Goal: Information Seeking & Learning: Learn about a topic

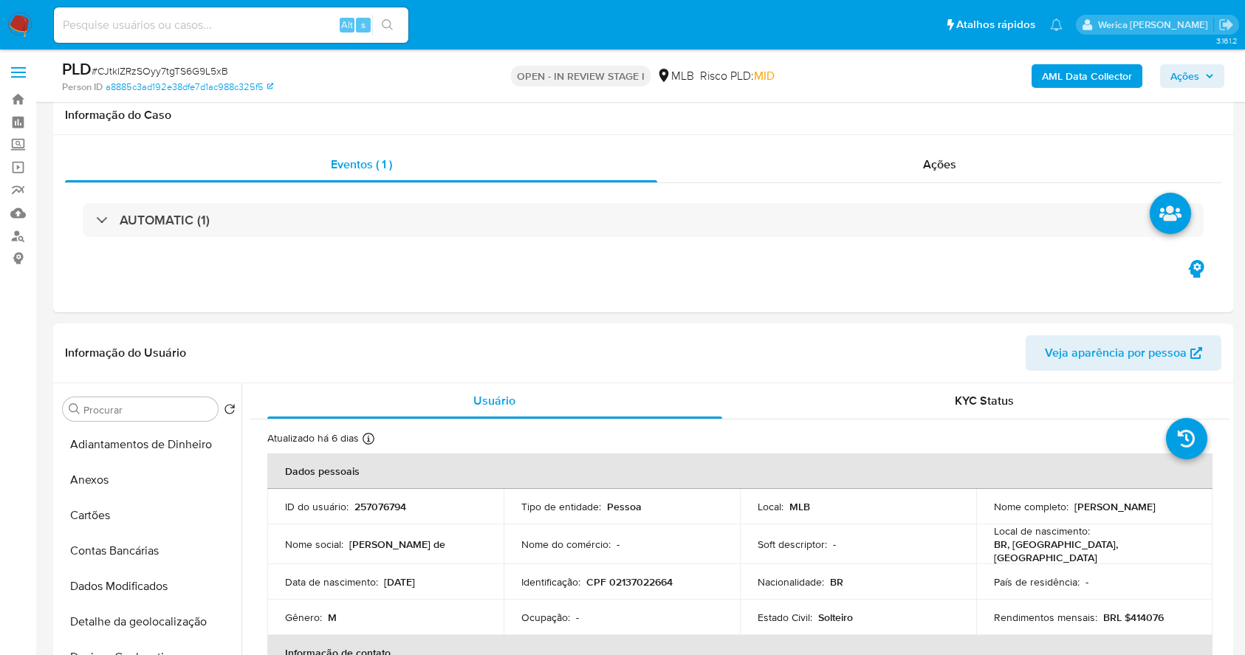
select select "10"
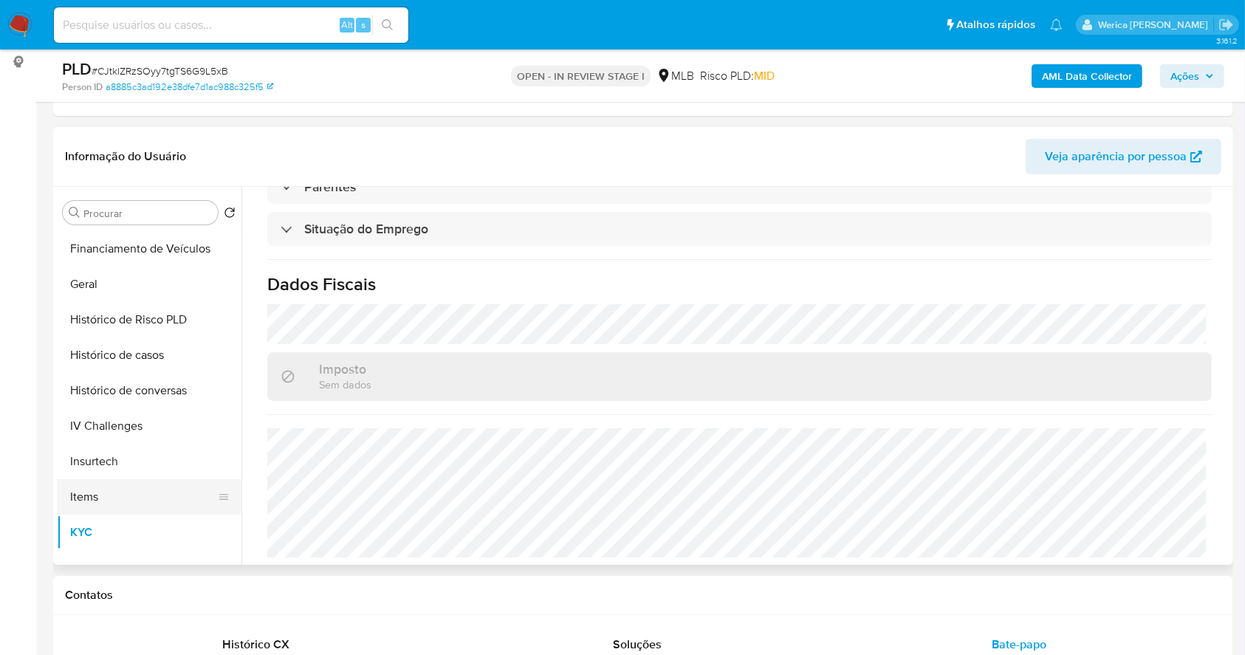
scroll to position [394, 0]
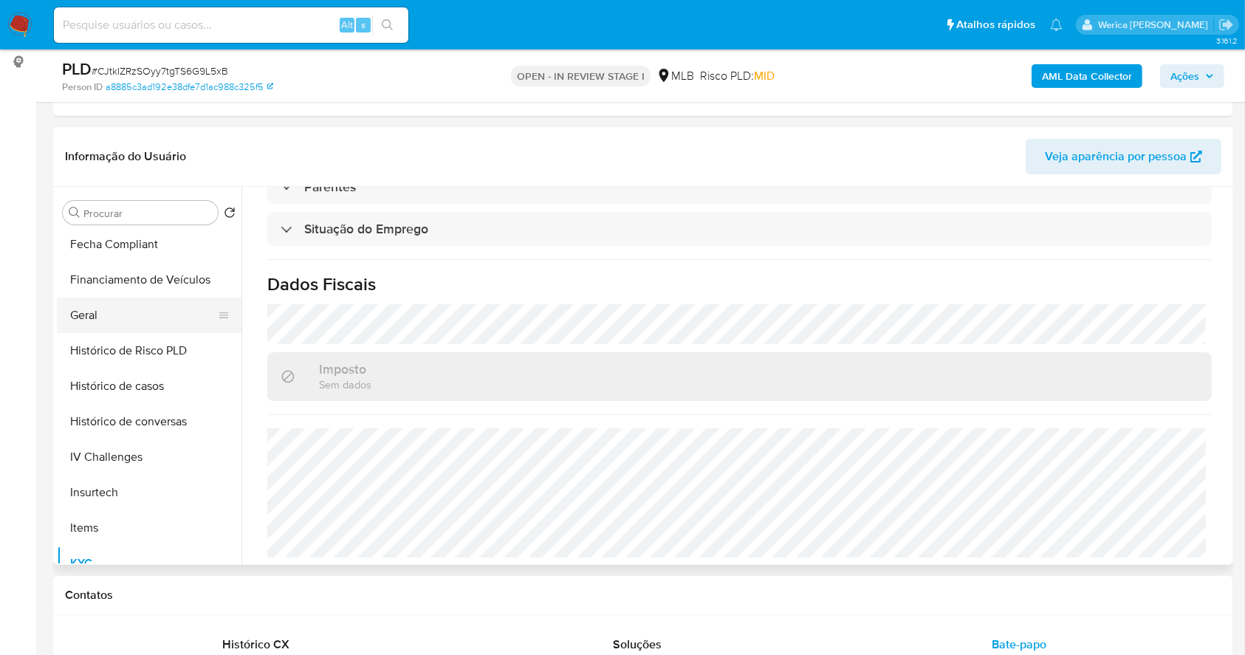
click at [126, 298] on button "Geral" at bounding box center [143, 315] width 173 height 35
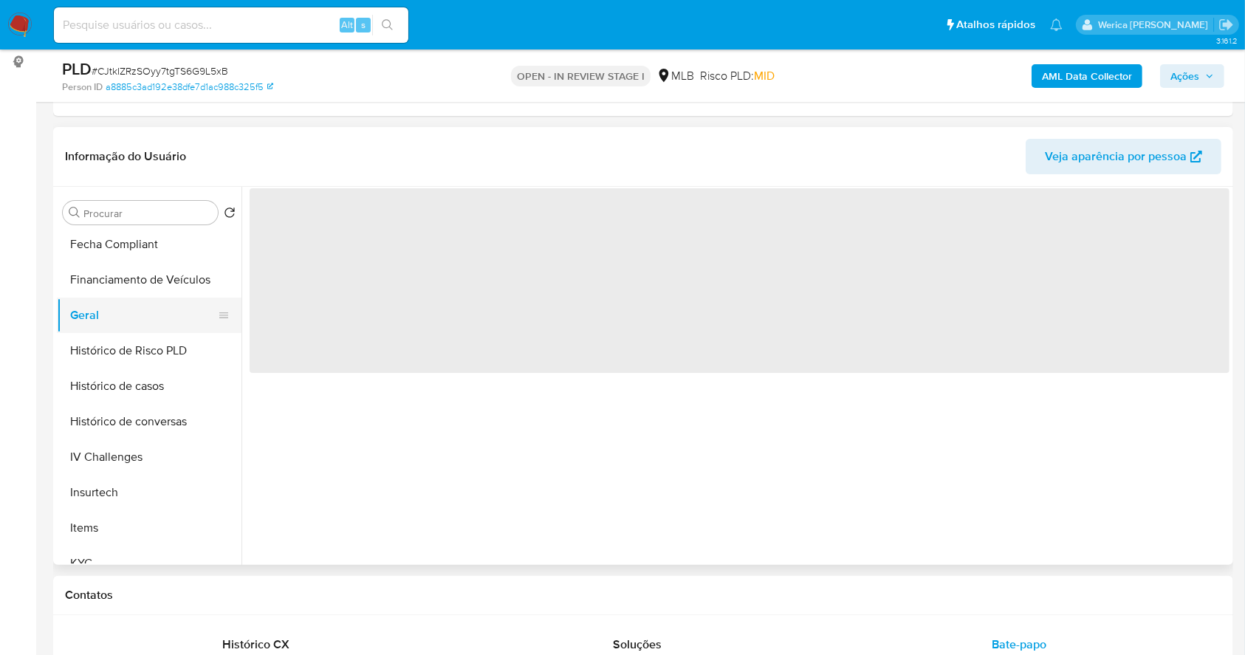
scroll to position [0, 0]
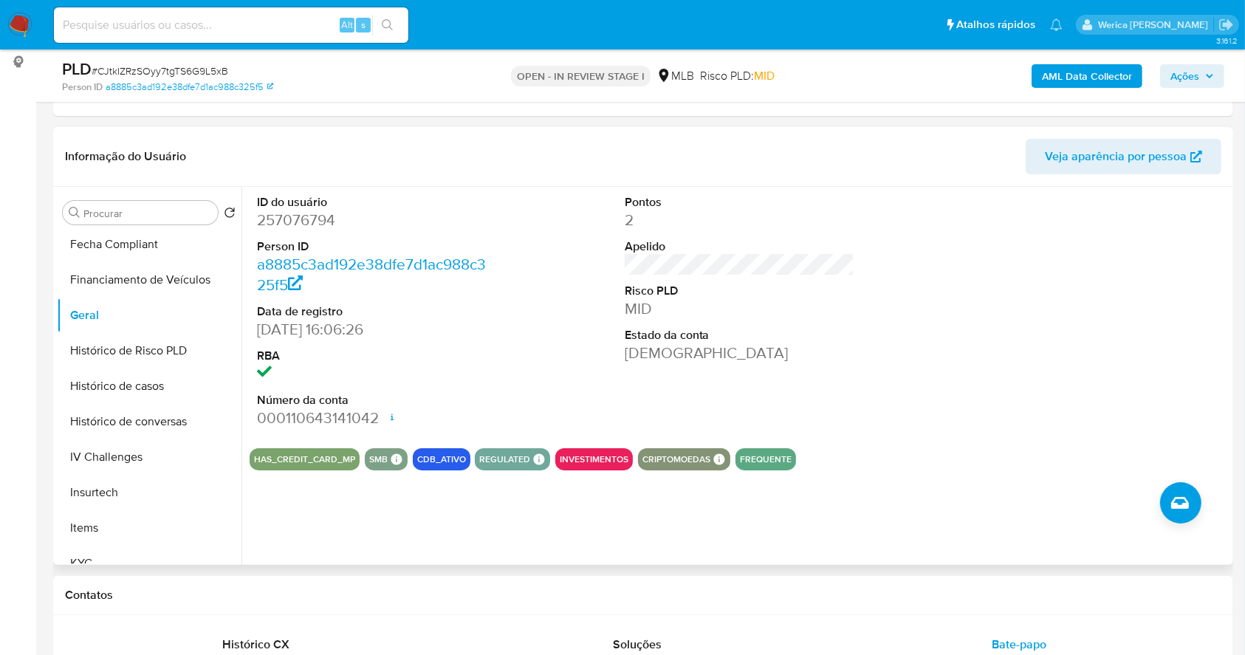
click at [1175, 283] on div at bounding box center [1106, 312] width 245 height 250
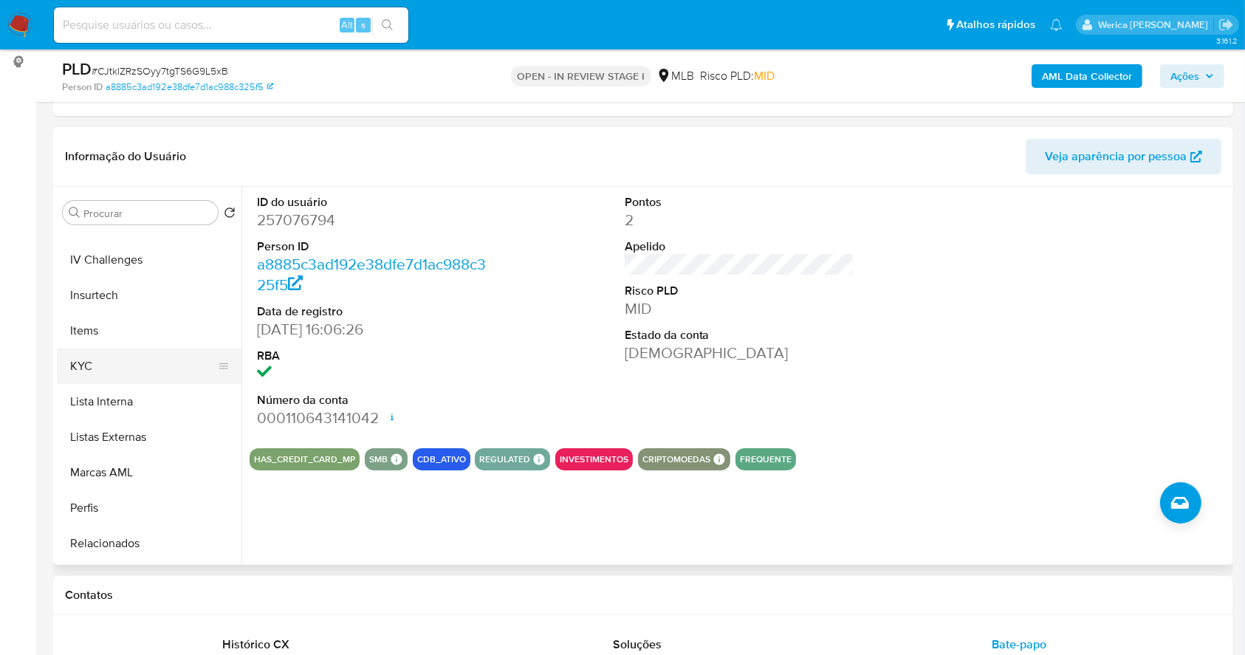
click at [123, 354] on button "KYC" at bounding box center [143, 365] width 173 height 35
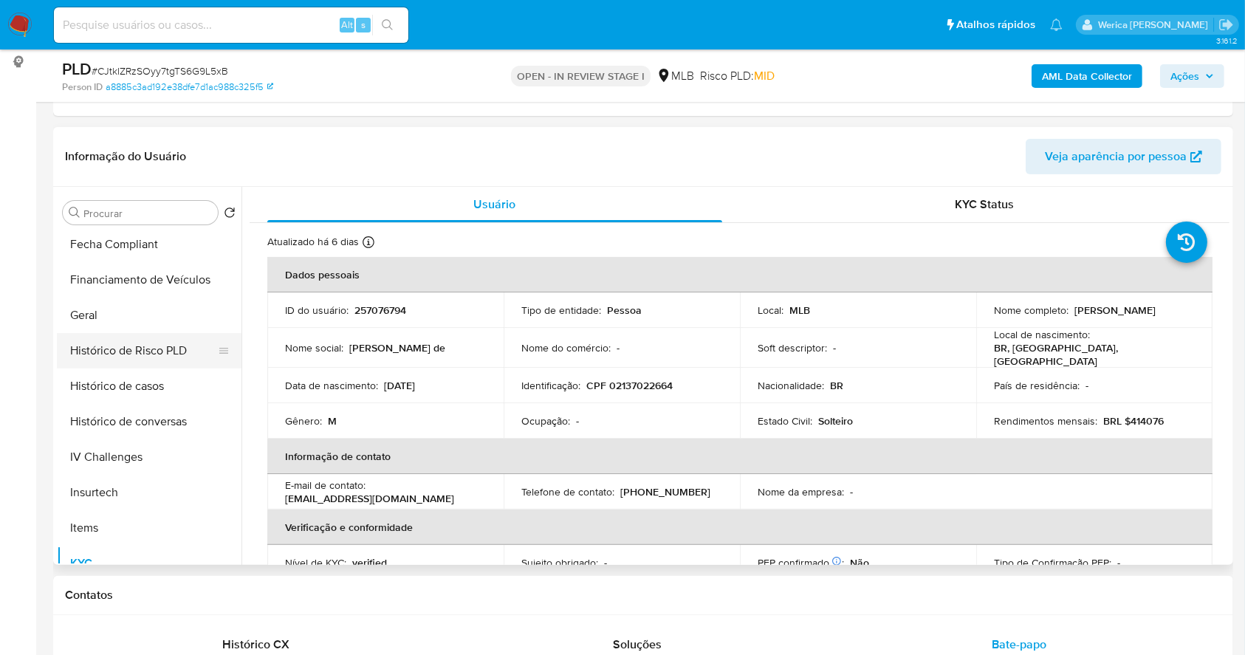
scroll to position [295, 0]
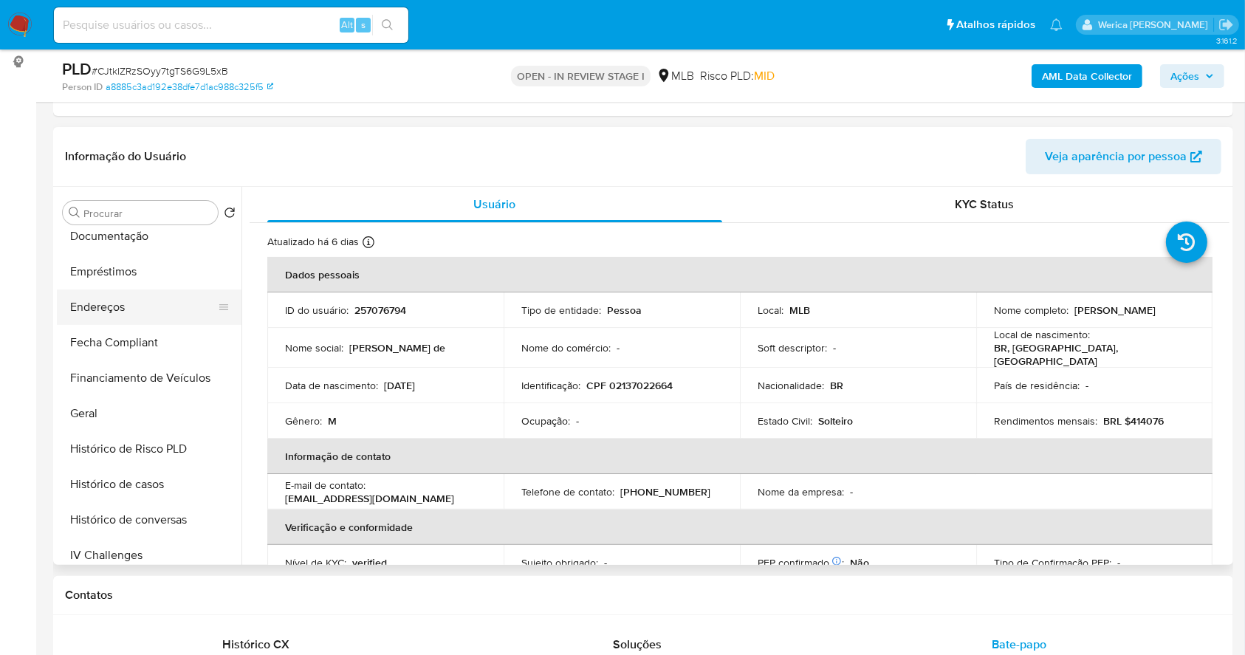
click at [129, 302] on button "Endereços" at bounding box center [143, 306] width 173 height 35
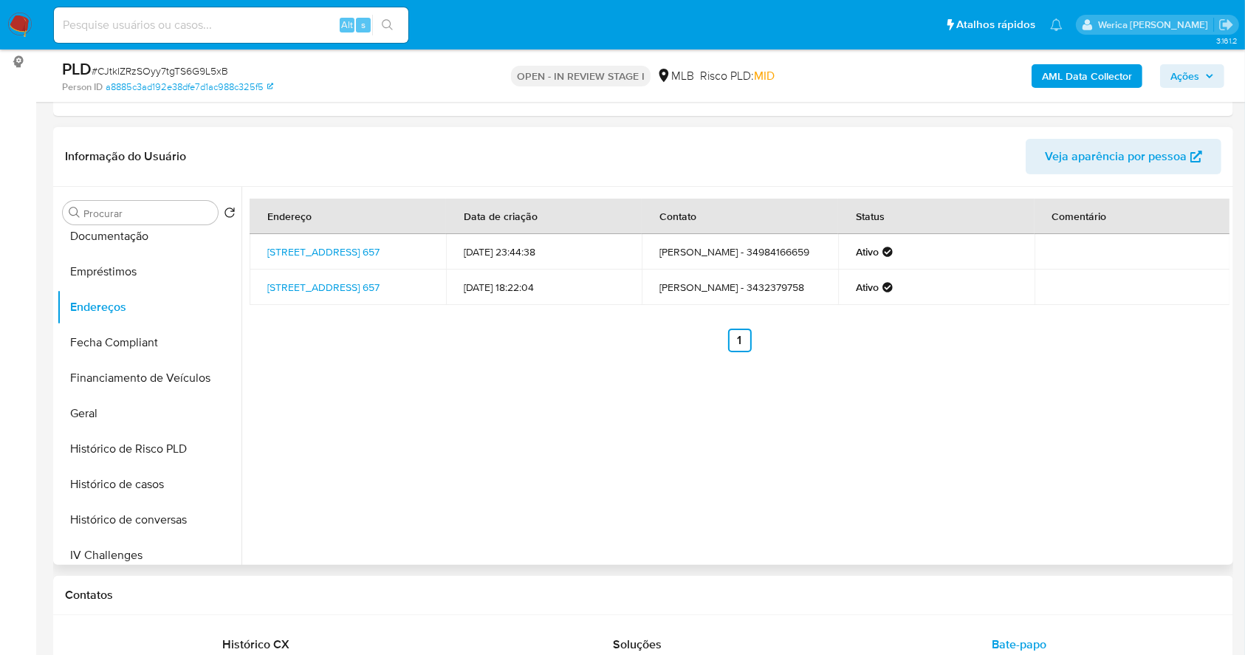
click at [1204, 439] on div "Endereço Data de criação Contato Status Comentário Rua Serra Dos Encantados 657…" at bounding box center [735, 376] width 988 height 378
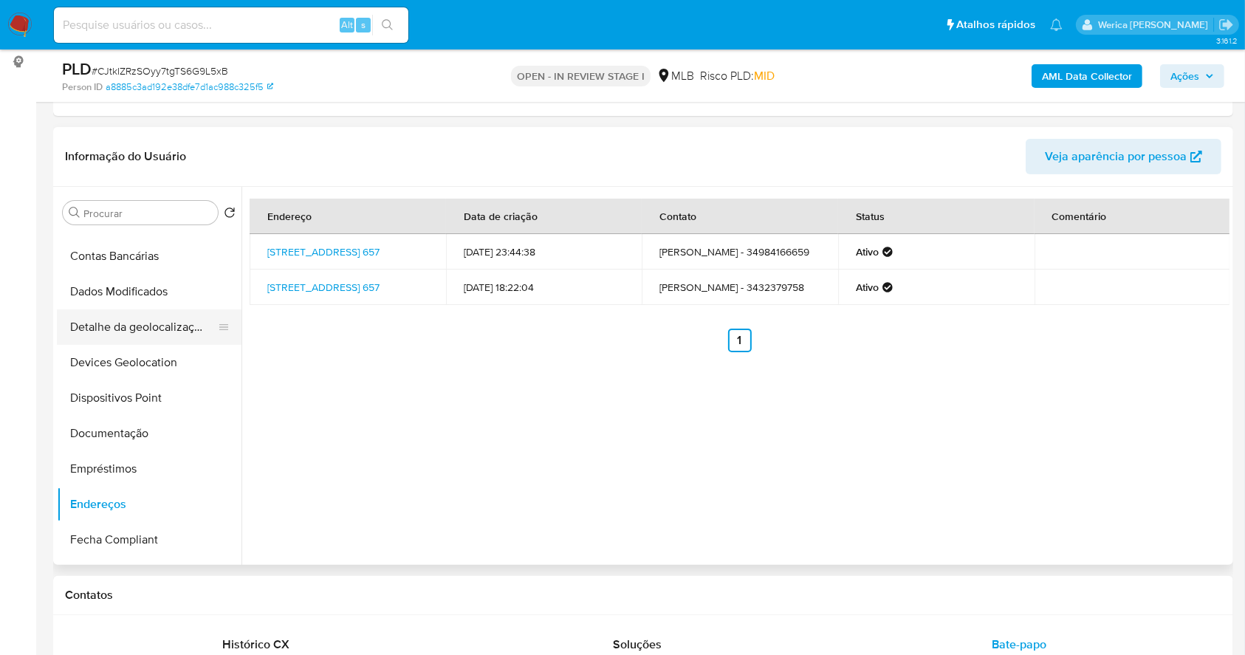
click at [173, 325] on button "Detalhe da geolocalização" at bounding box center [143, 326] width 173 height 35
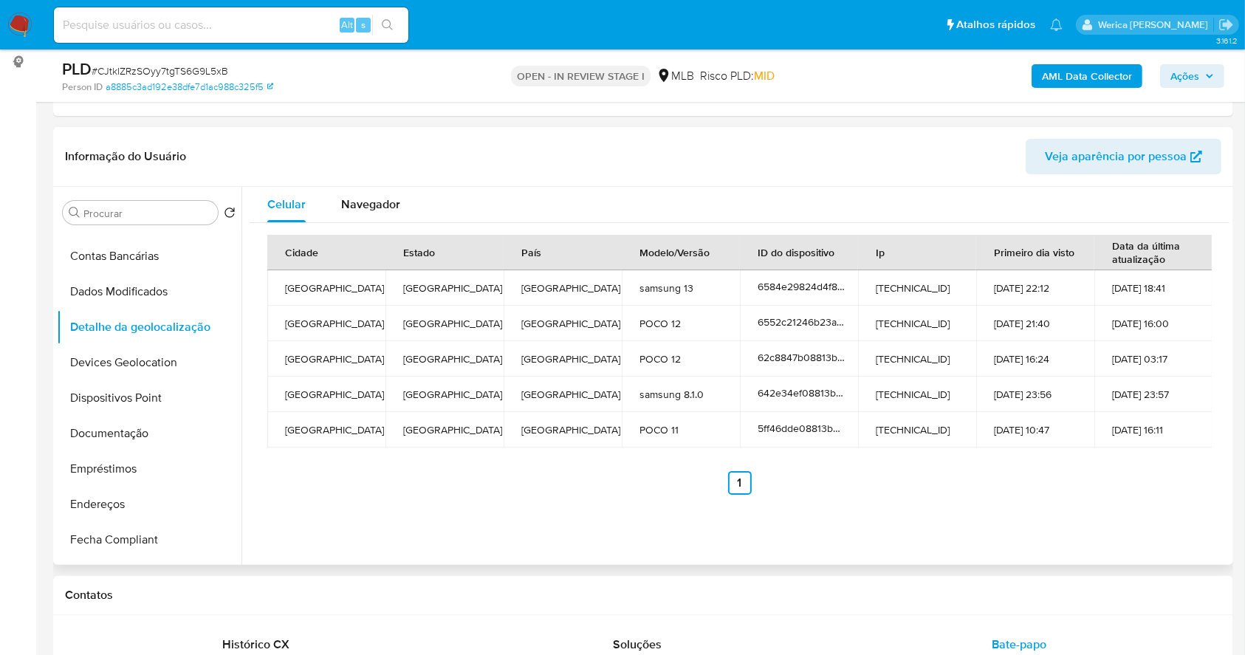
click at [1093, 479] on ul "Anterior 1 Siguiente" at bounding box center [739, 483] width 944 height 24
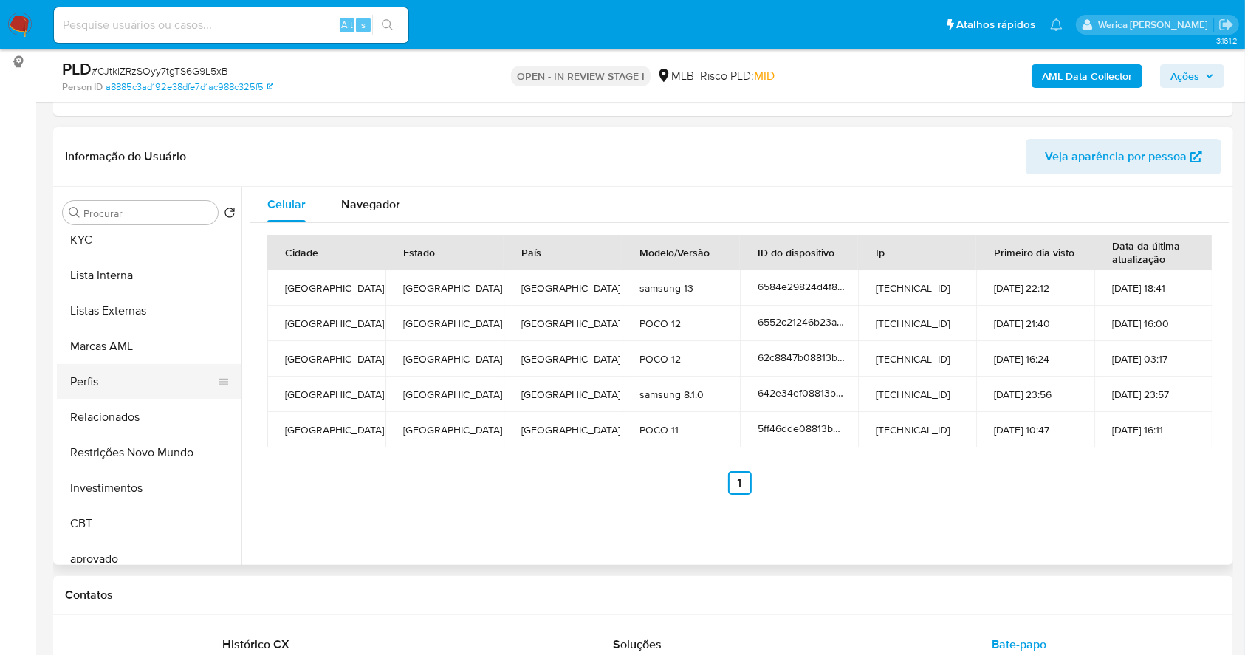
scroll to position [766, 0]
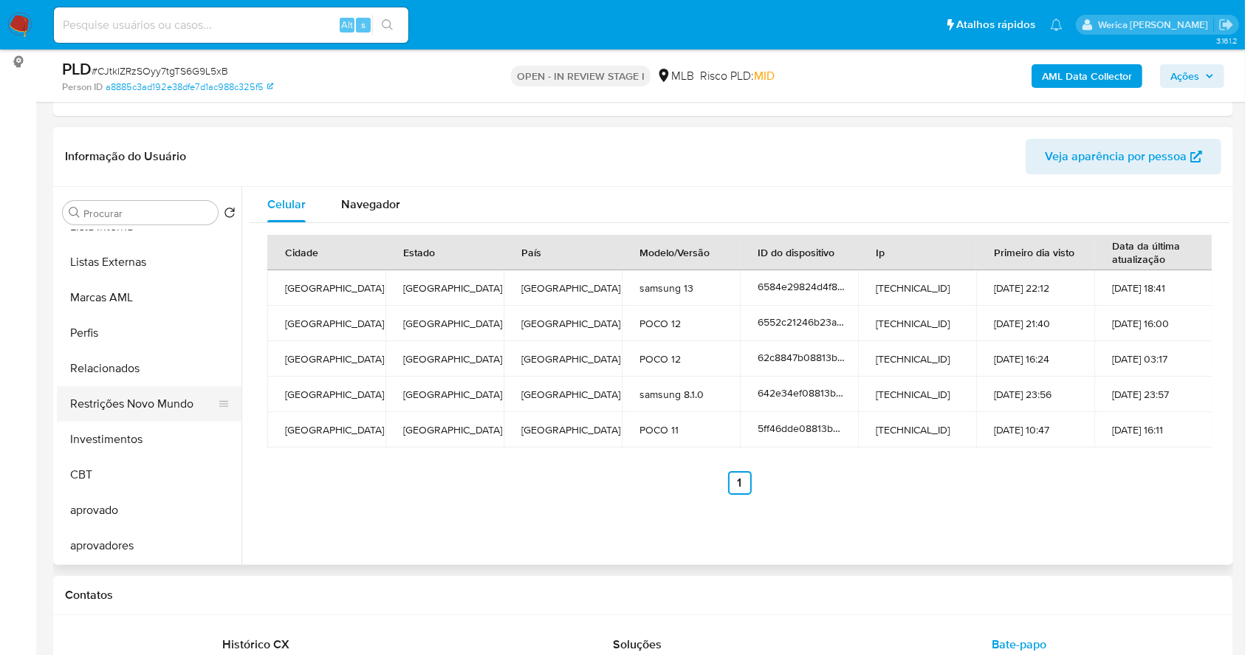
click at [186, 391] on button "Restrições Novo Mundo" at bounding box center [143, 403] width 173 height 35
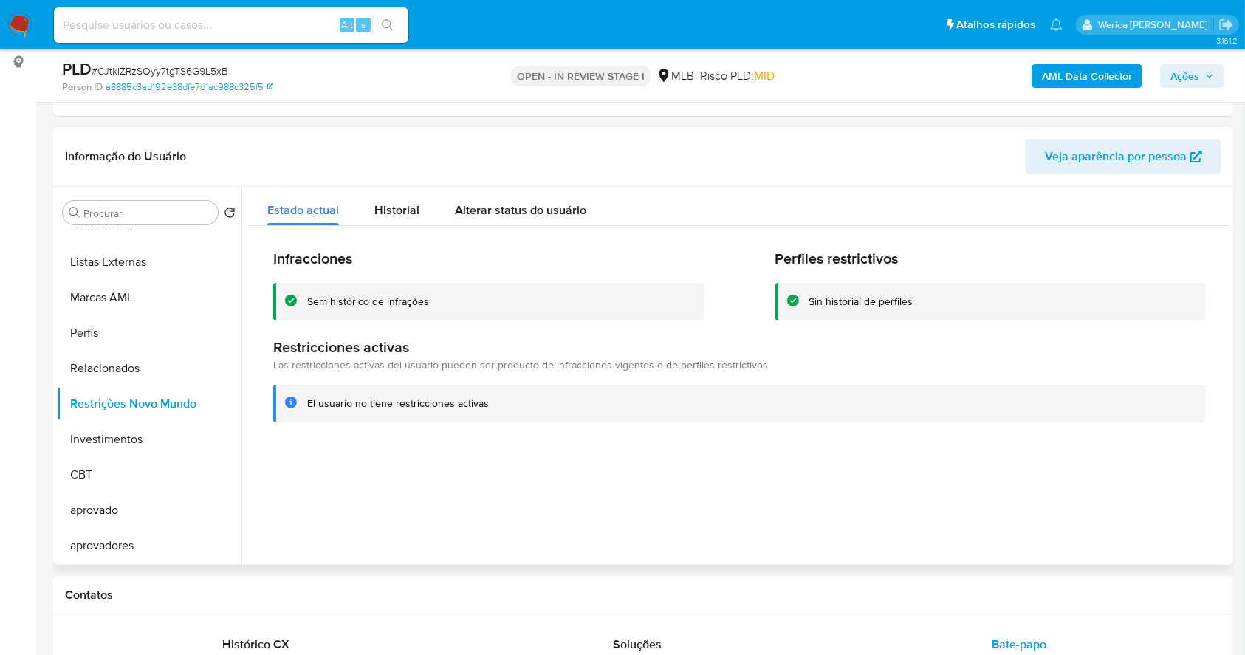
click at [470, 535] on div at bounding box center [735, 376] width 988 height 378
click at [1124, 401] on div "El usuario no tiene restricciones activas" at bounding box center [750, 403] width 887 height 14
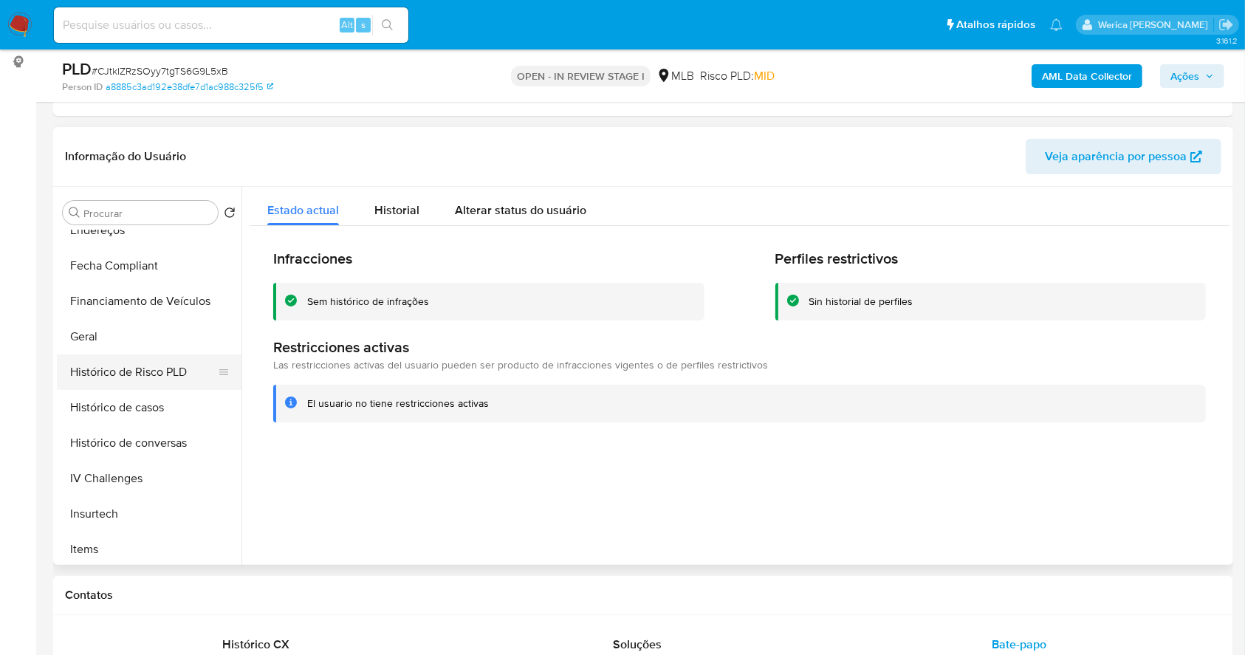
click at [155, 363] on button "Histórico de Risco PLD" at bounding box center [143, 371] width 173 height 35
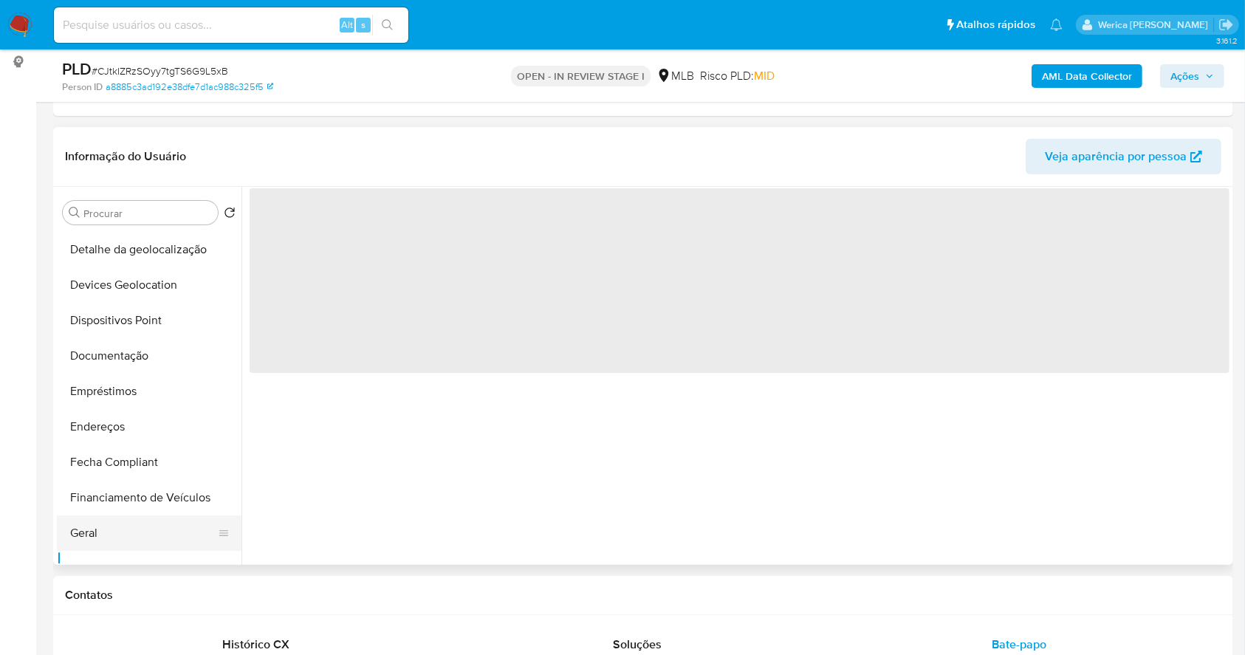
scroll to position [175, 0]
click at [149, 341] on button "Documentação" at bounding box center [143, 356] width 173 height 35
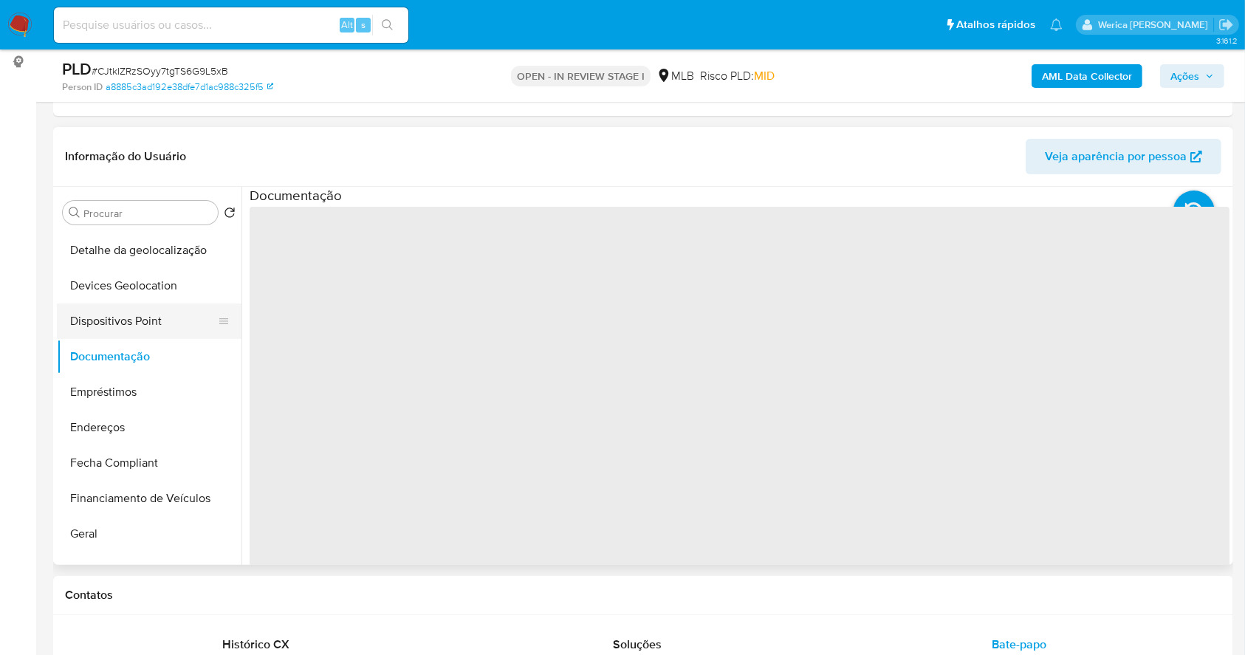
click at [150, 323] on button "Dispositivos Point" at bounding box center [143, 320] width 173 height 35
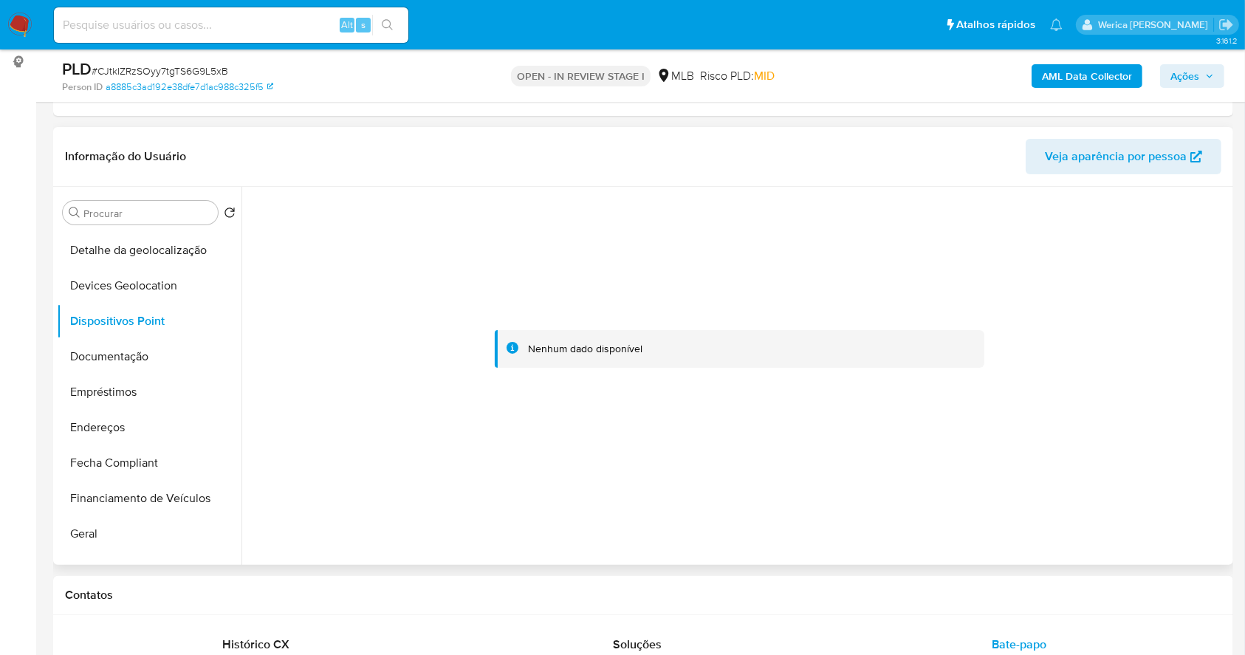
click at [1158, 483] on div at bounding box center [740, 349] width 980 height 325
click at [183, 365] on button "Documentação" at bounding box center [143, 356] width 173 height 35
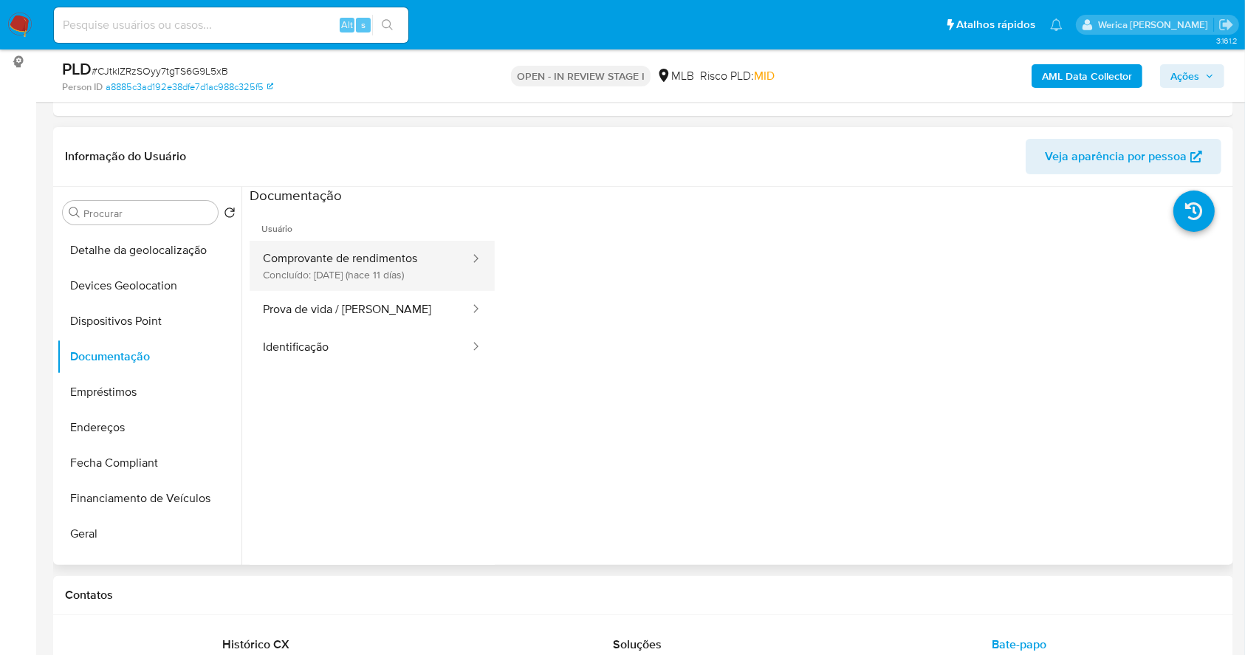
click at [329, 269] on button "Comprovante de rendimentos Concluído: 18/09/2025 (hace 11 días)" at bounding box center [360, 266] width 221 height 50
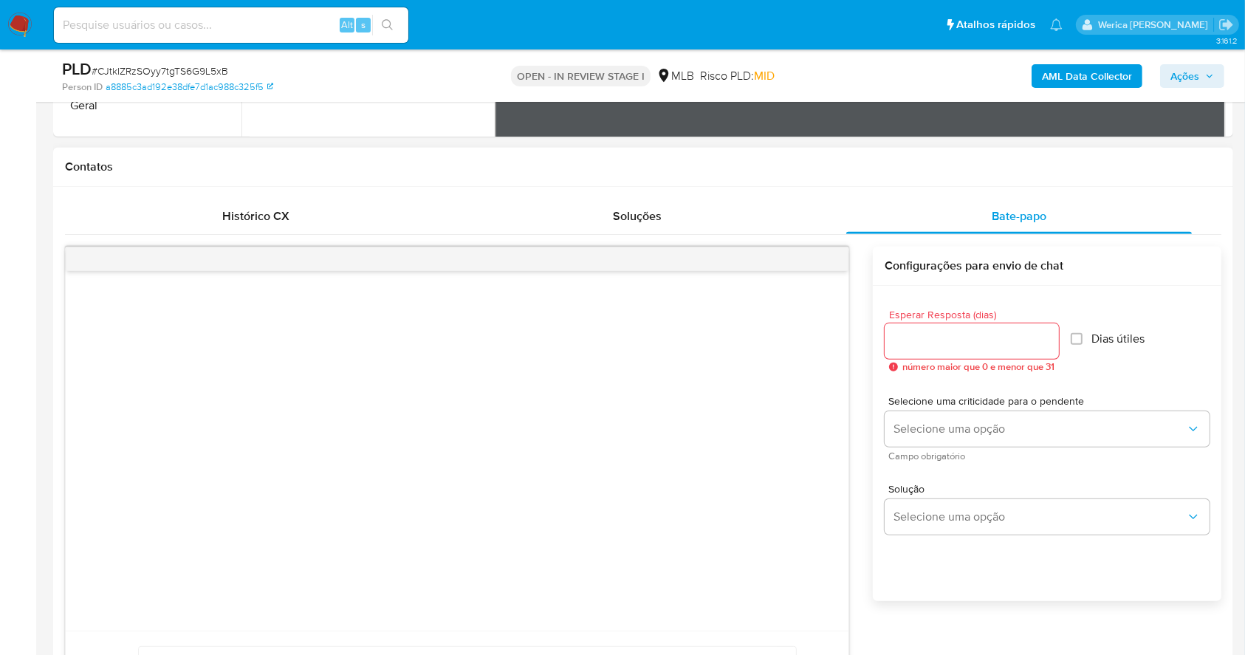
scroll to position [591, 0]
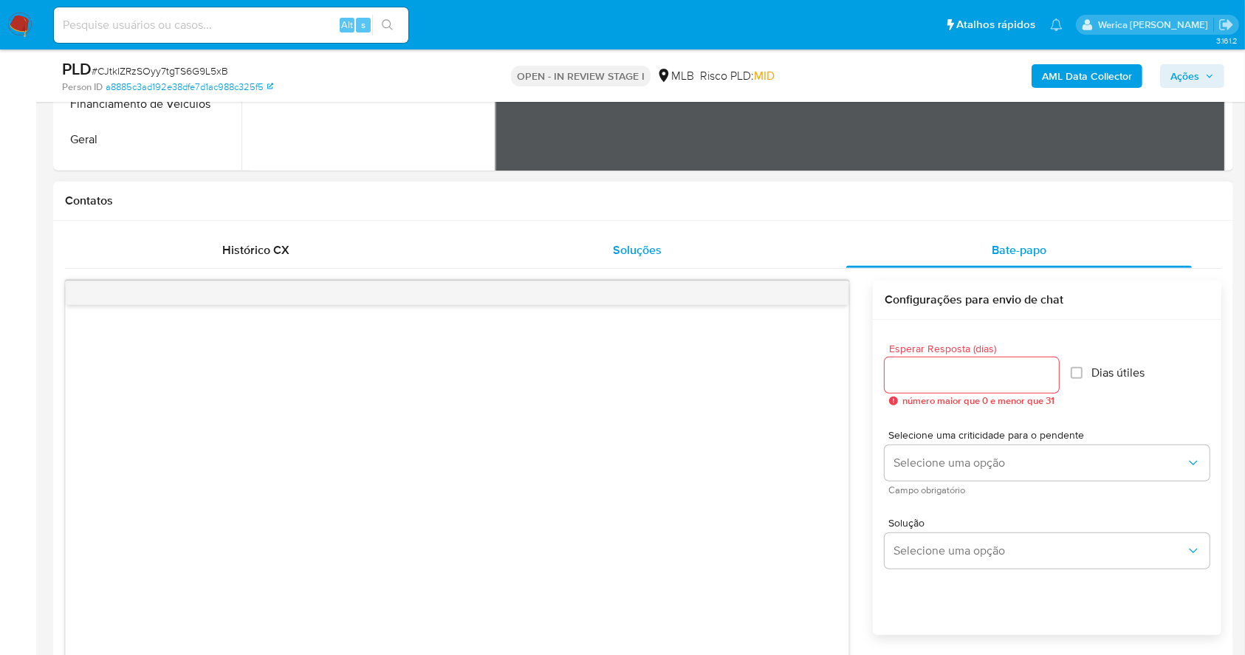
click at [474, 254] on div "Soluções" at bounding box center [637, 250] width 346 height 35
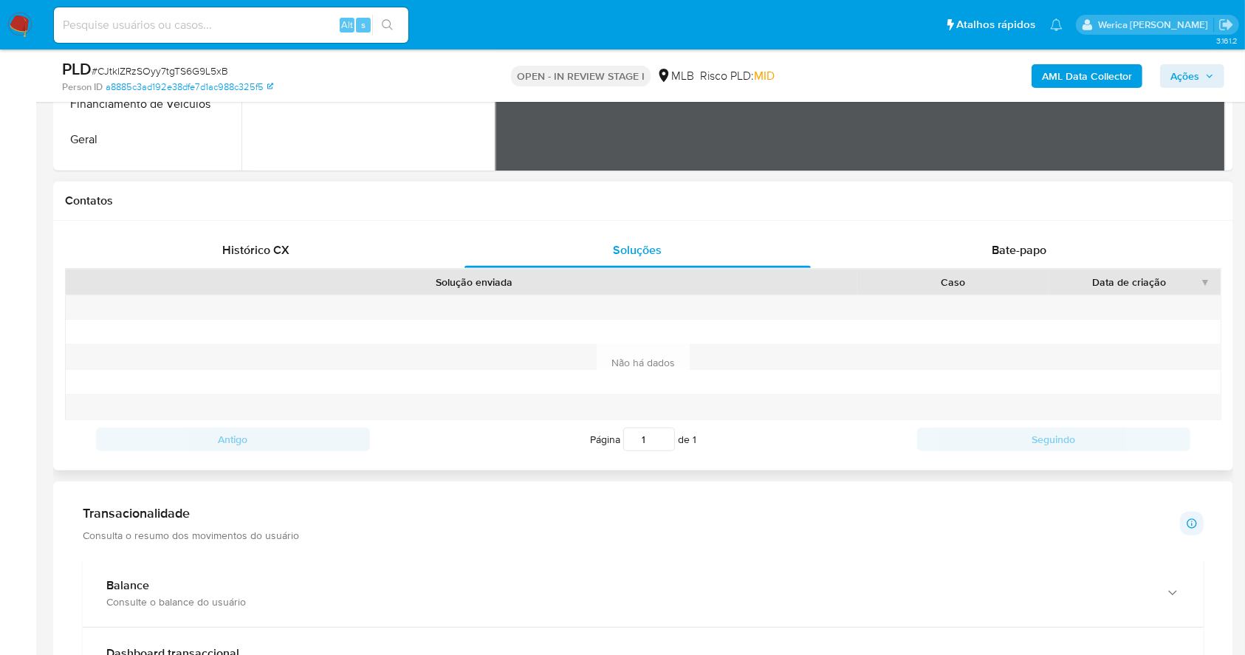
scroll to position [886, 0]
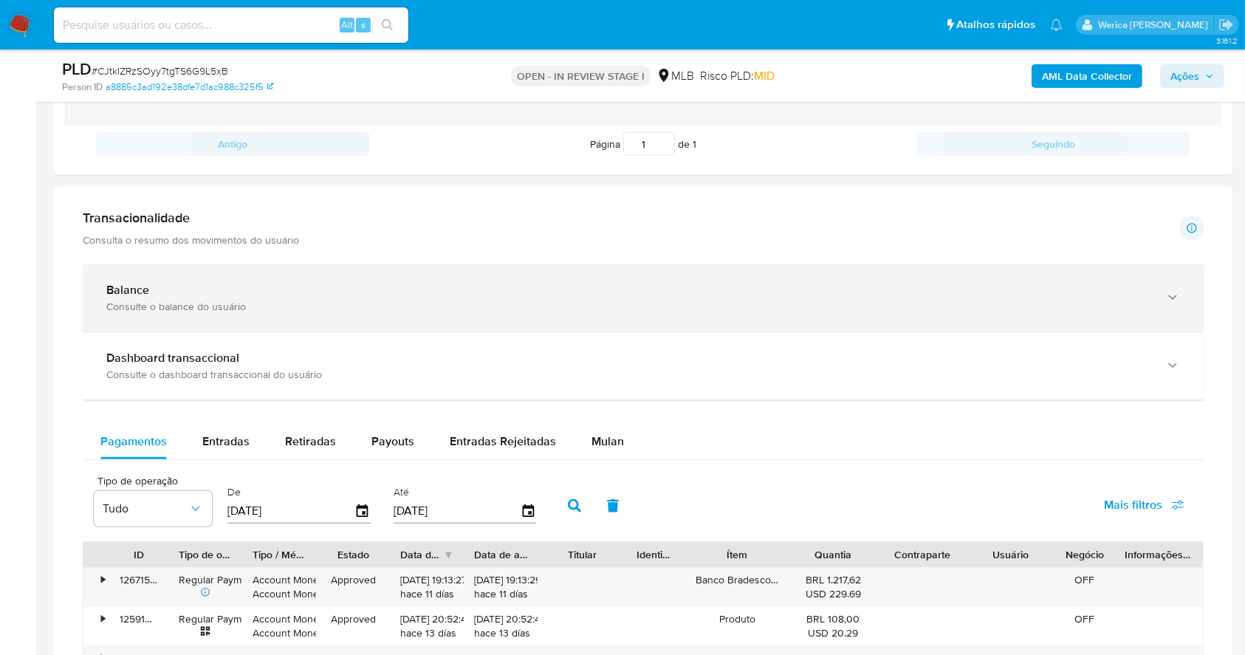
click at [489, 298] on div "Balance Consulte o balance do usuário" at bounding box center [628, 298] width 1044 height 30
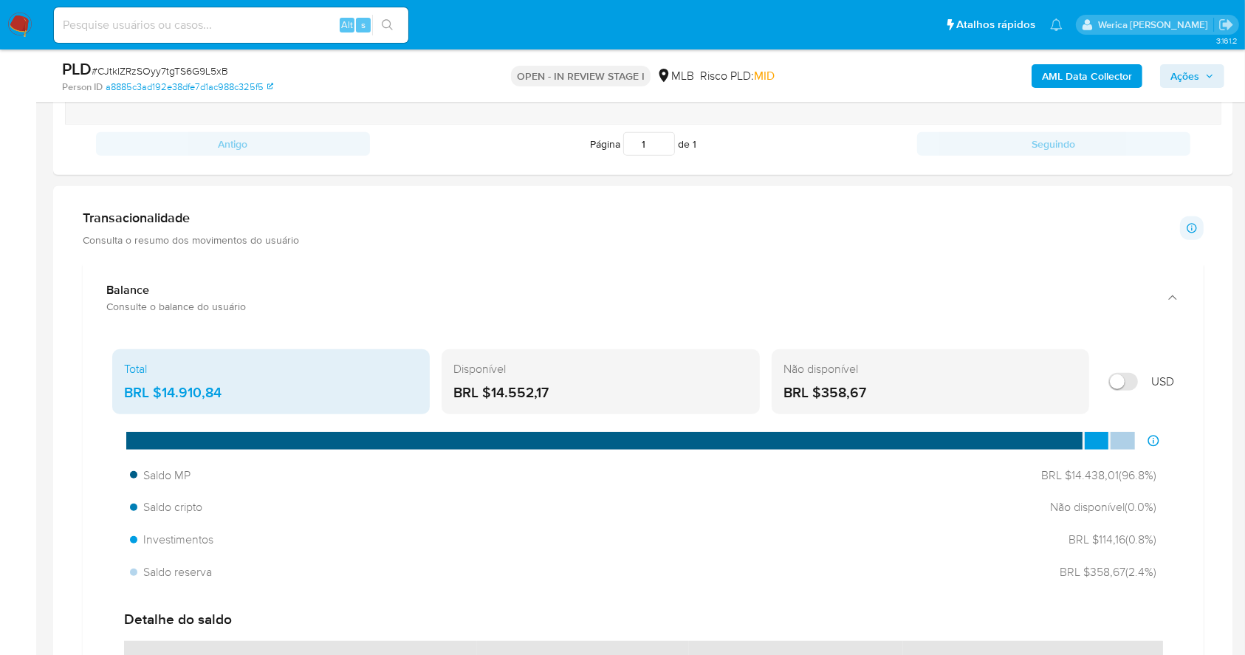
drag, startPoint x: 156, startPoint y: 391, endPoint x: 244, endPoint y: 391, distance: 88.6
click at [244, 391] on div "BRL $14.910,84" at bounding box center [271, 392] width 294 height 19
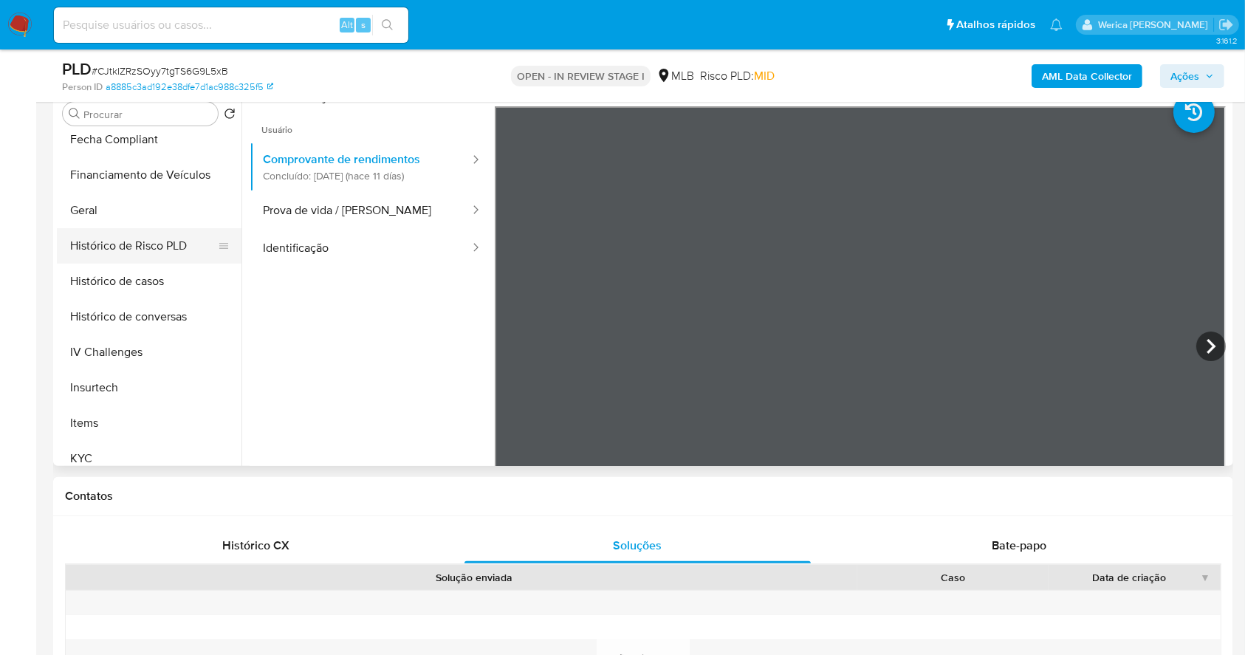
scroll to position [470, 0]
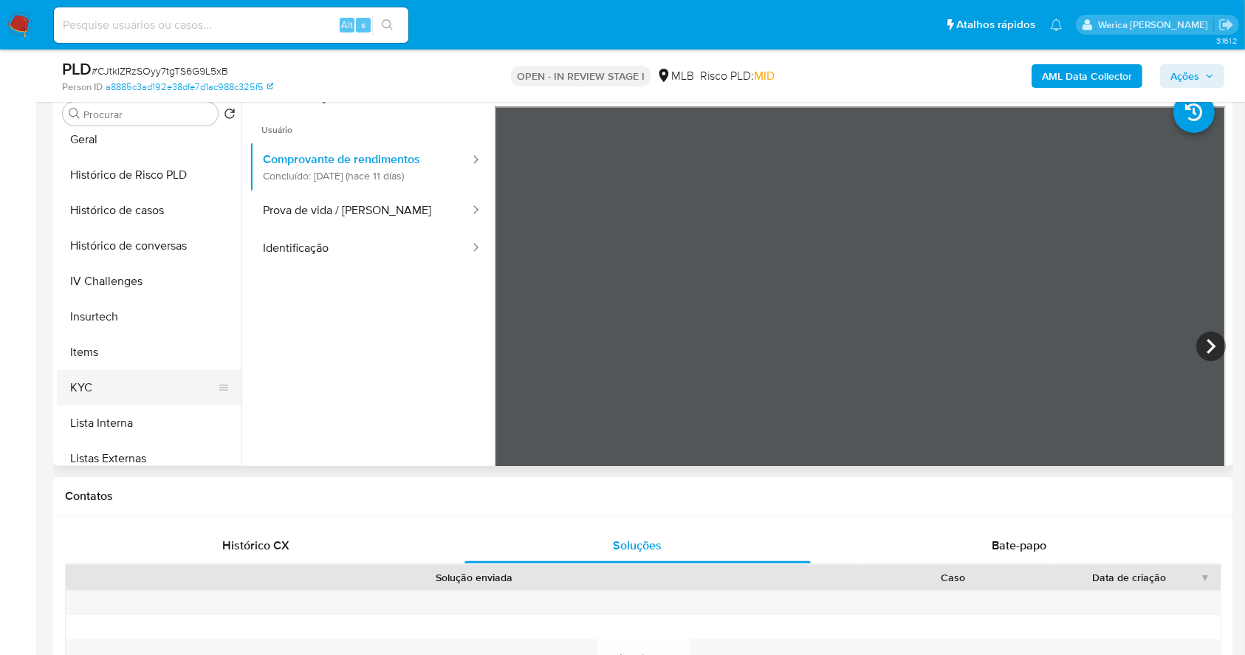
click at [134, 378] on button "KYC" at bounding box center [143, 387] width 173 height 35
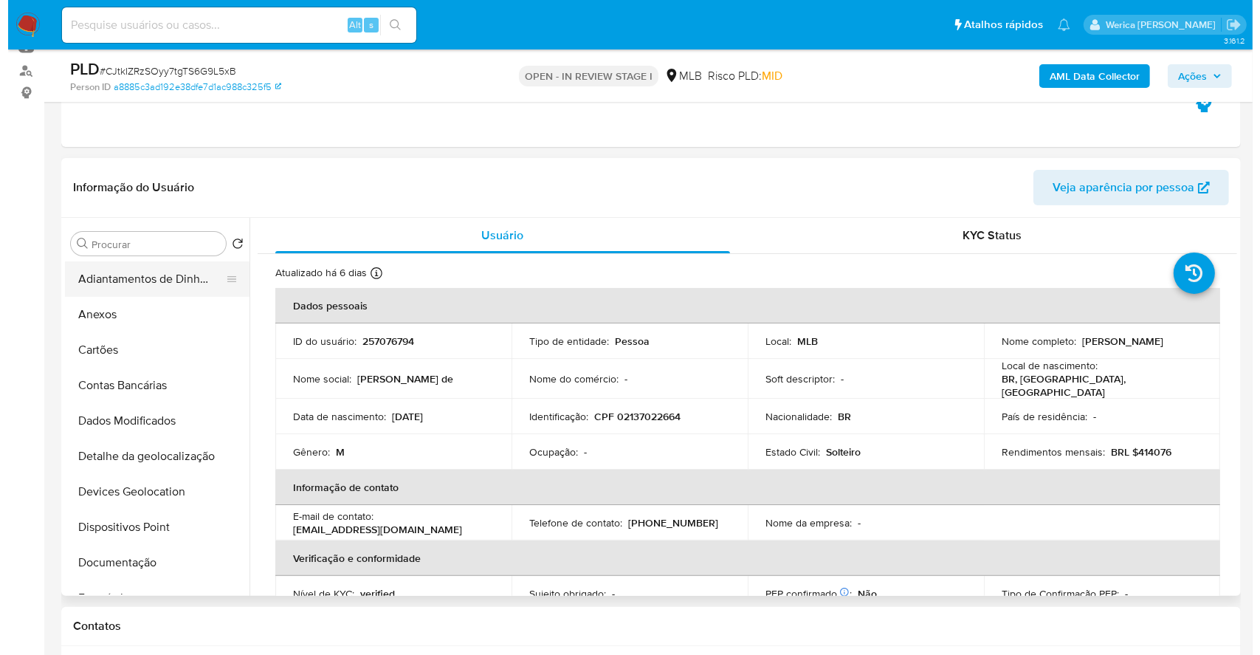
scroll to position [196, 0]
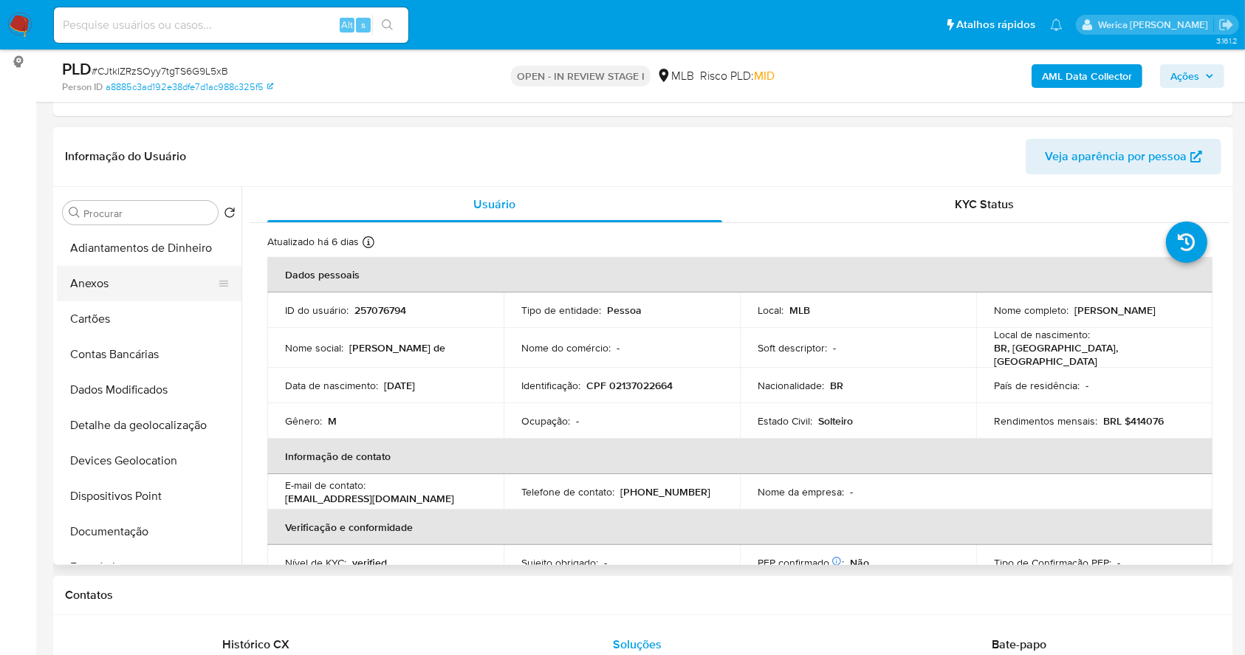
click at [93, 294] on button "Anexos" at bounding box center [143, 283] width 173 height 35
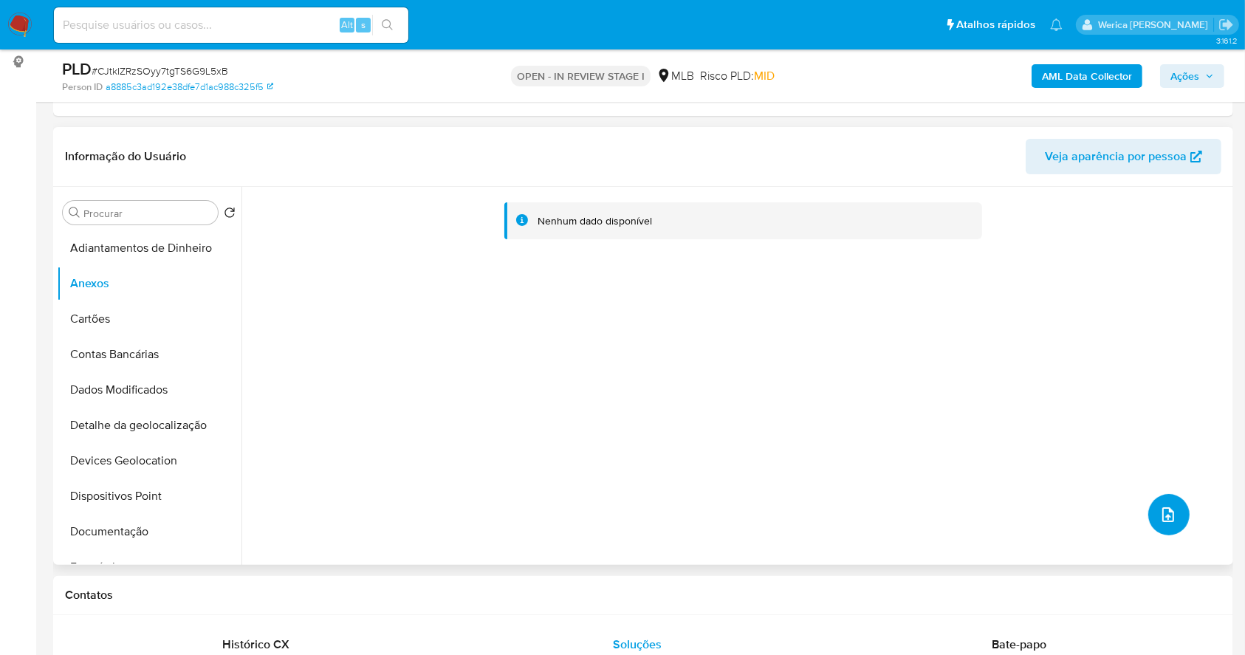
click at [1159, 512] on icon "upload-file" at bounding box center [1168, 515] width 18 height 18
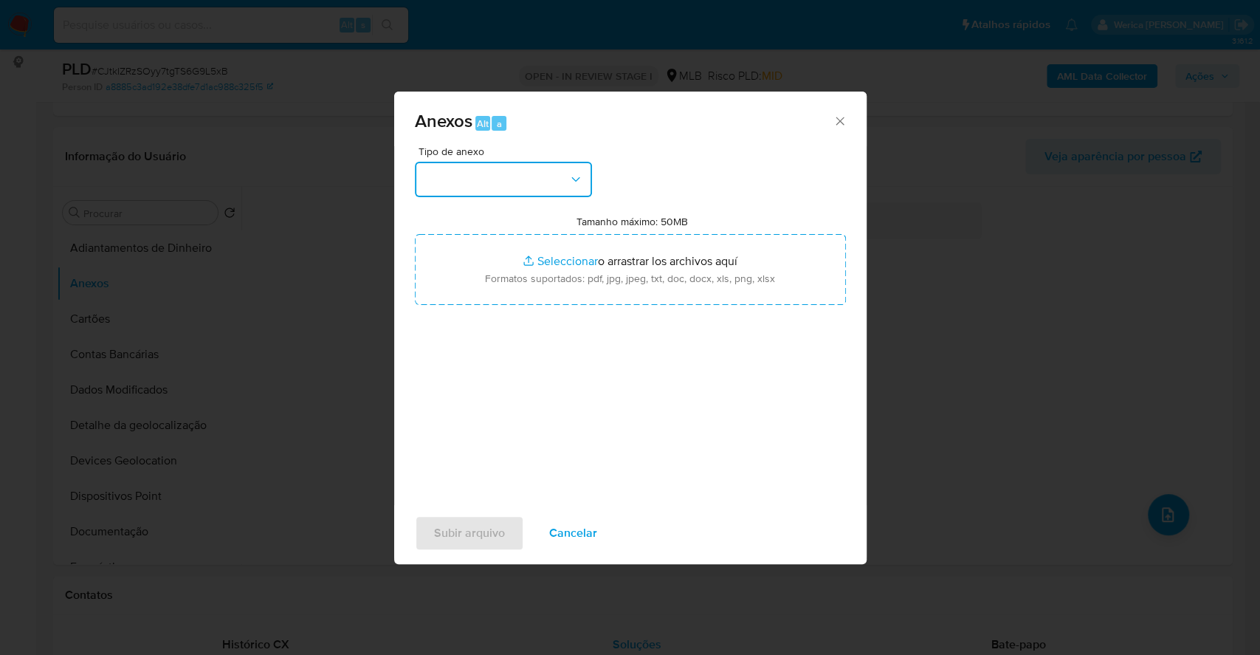
click at [544, 172] on button "button" at bounding box center [503, 179] width 177 height 35
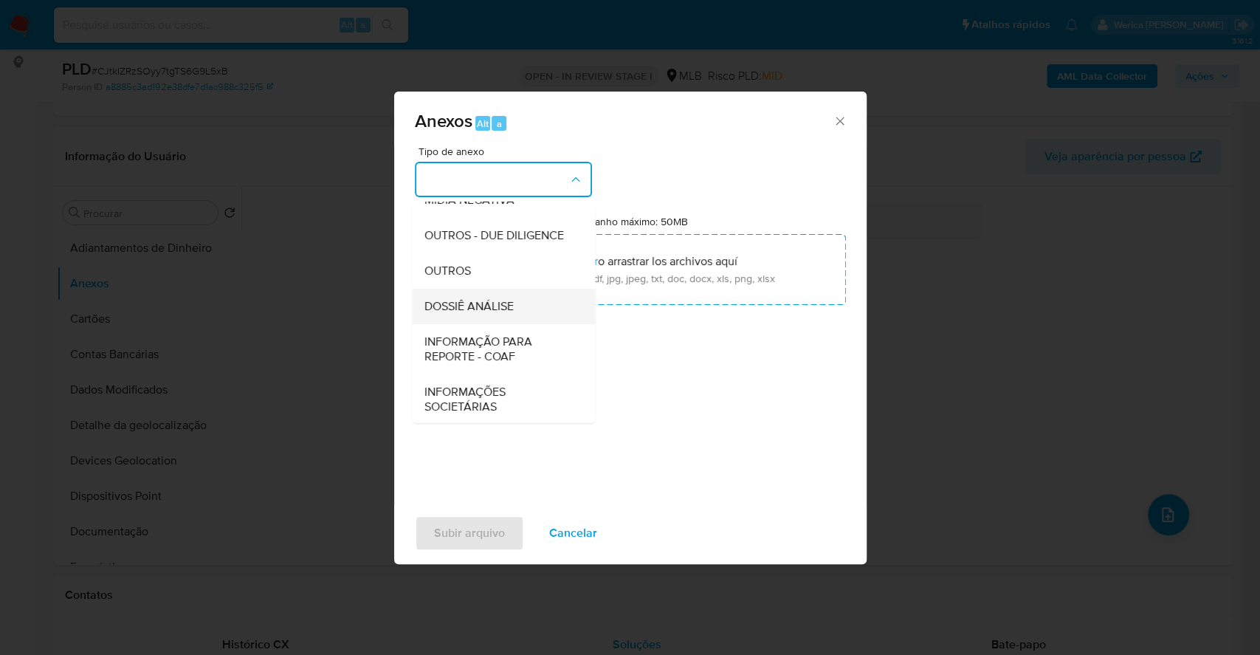
click at [486, 324] on div "DOSSIÊ ANÁLISE" at bounding box center [499, 306] width 151 height 35
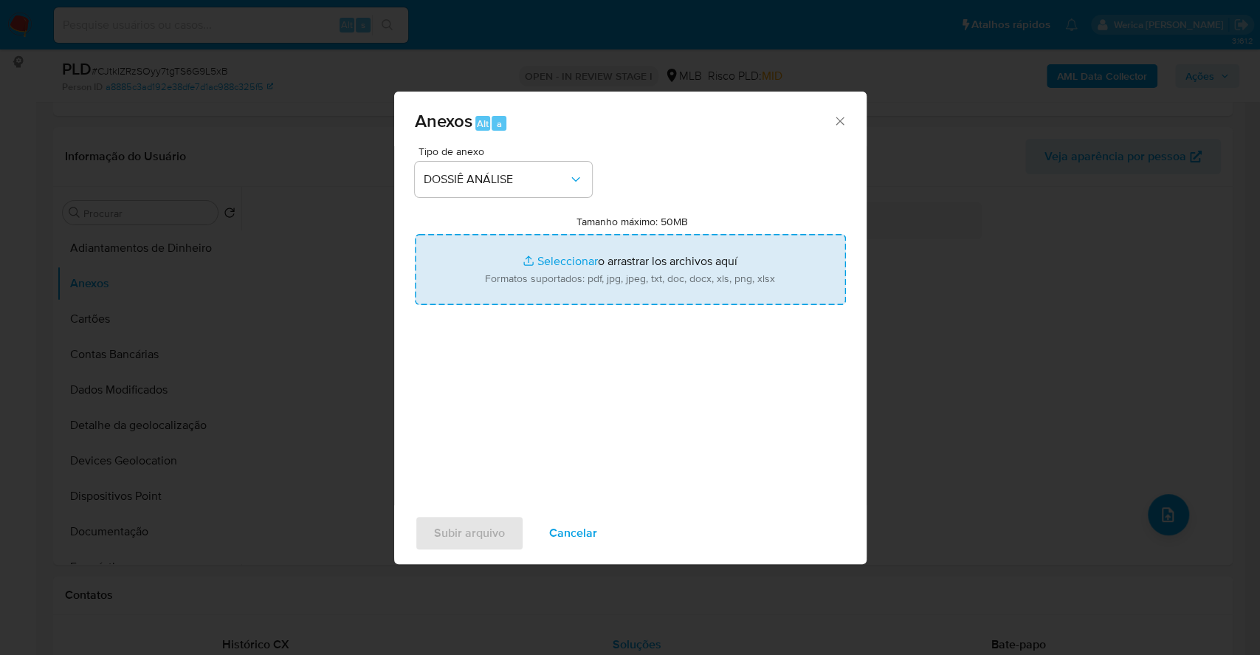
click at [527, 243] on input "Tamanho máximo: 50MB Seleccionar archivos" at bounding box center [630, 269] width 431 height 71
type input "C:\fakepath\SAR - XXXXX - CPF 02137022664 - GABRIEL HENRIQUE DE SOUSA LIMA.pdf"
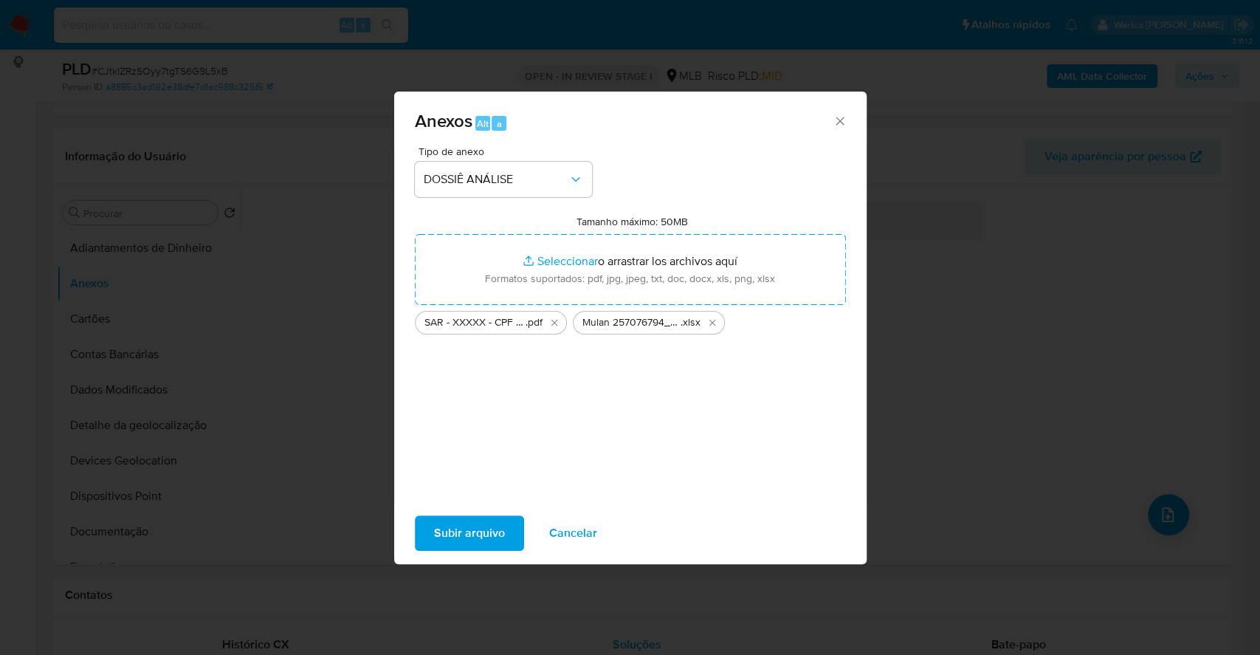
click at [466, 525] on span "Subir arquivo" at bounding box center [469, 533] width 71 height 32
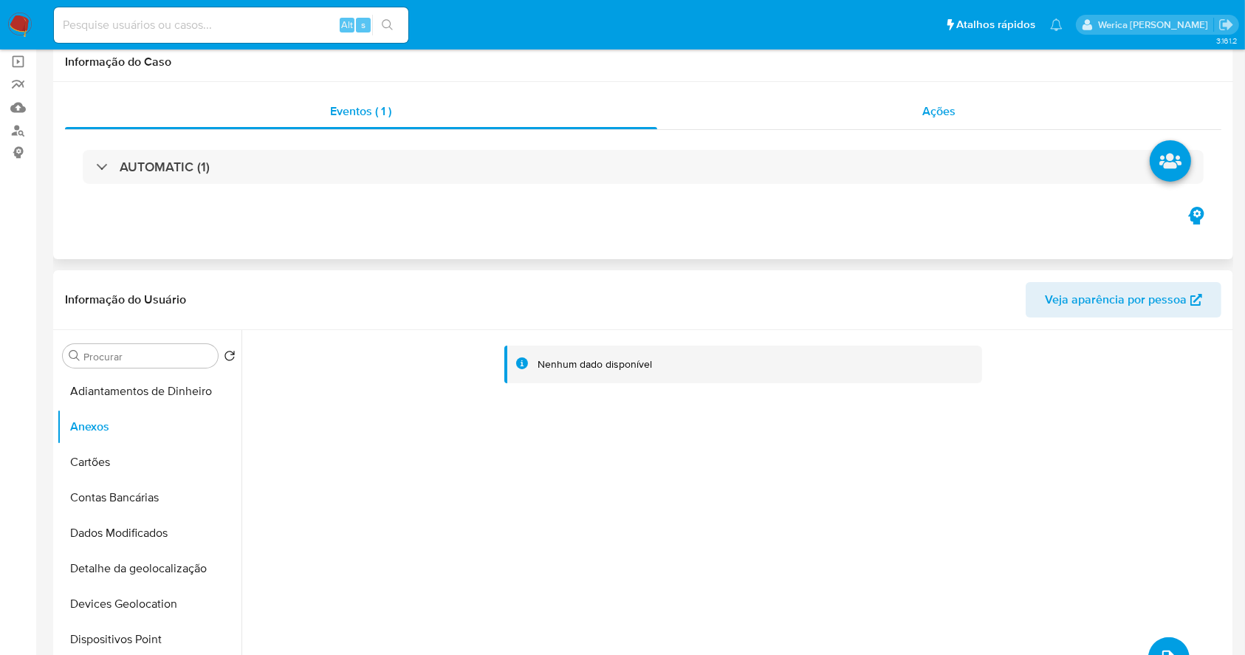
scroll to position [0, 0]
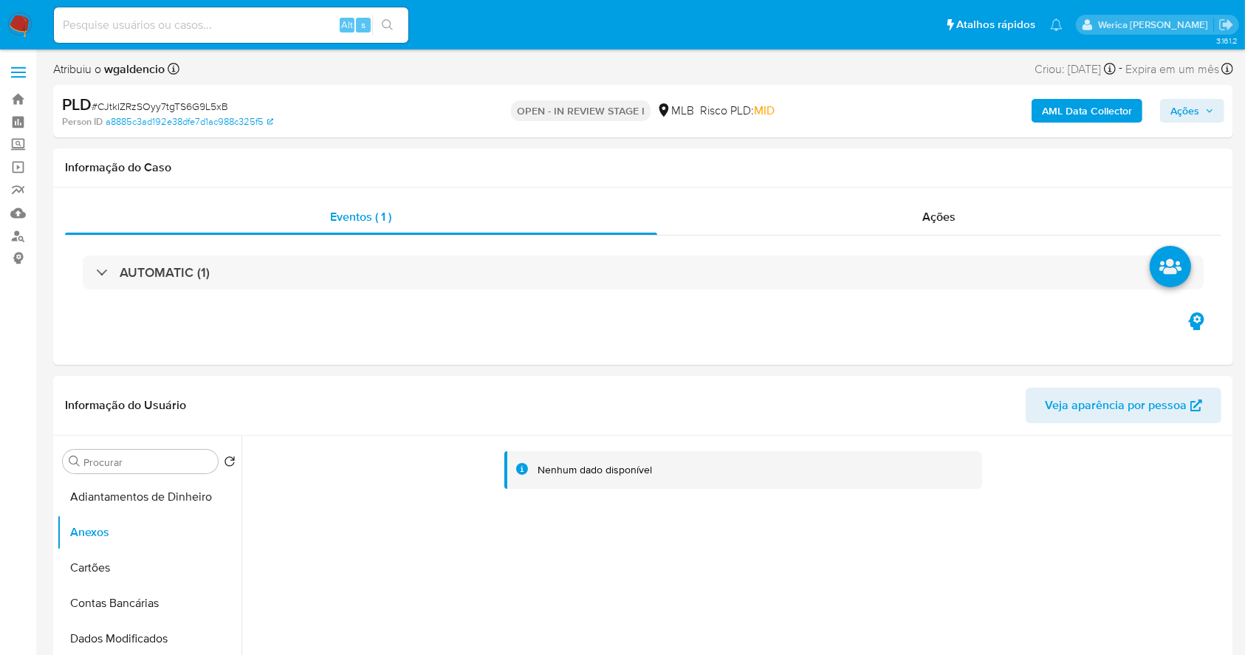
click at [1068, 117] on b "AML Data Collector" at bounding box center [1087, 111] width 90 height 24
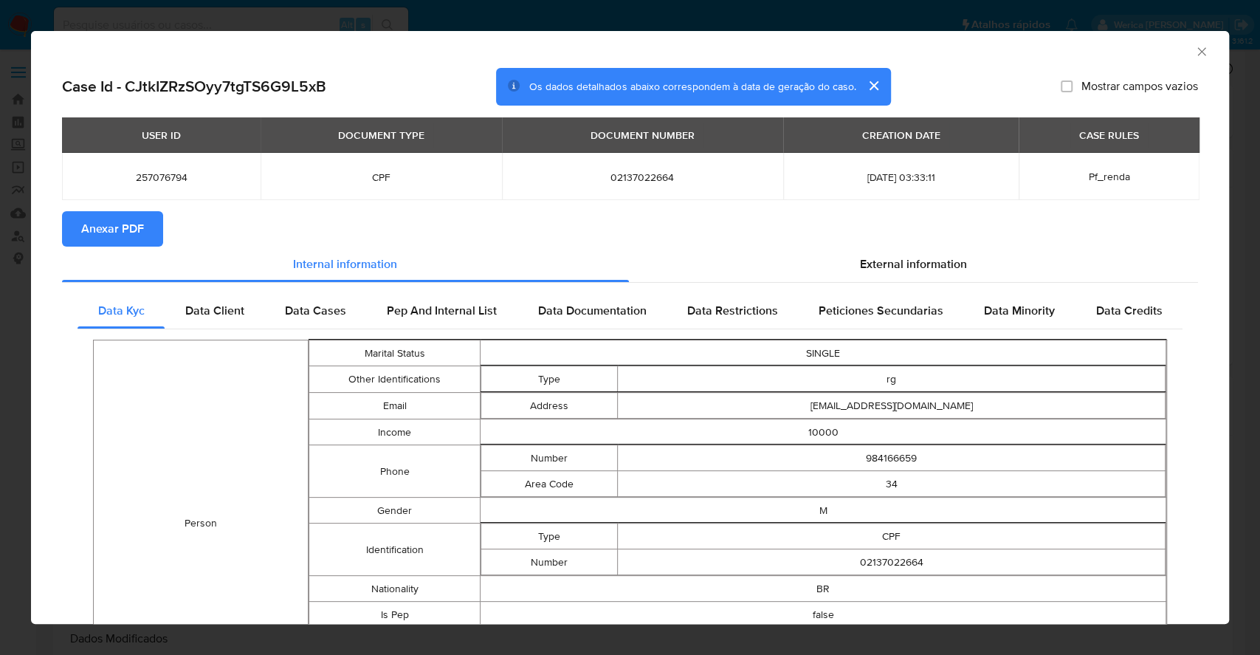
click at [120, 221] on span "Anexar PDF" at bounding box center [112, 229] width 63 height 32
click at [1195, 57] on icon "Fechar a janela" at bounding box center [1202, 51] width 15 height 15
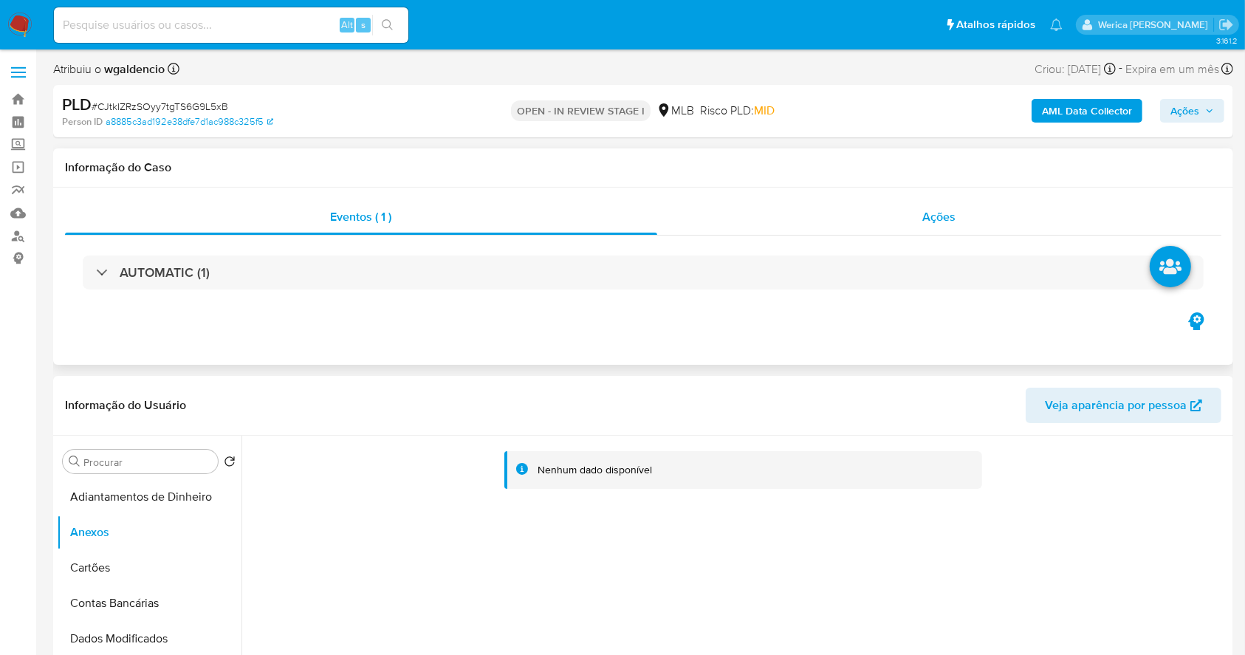
click at [961, 211] on div "Ações" at bounding box center [939, 216] width 564 height 35
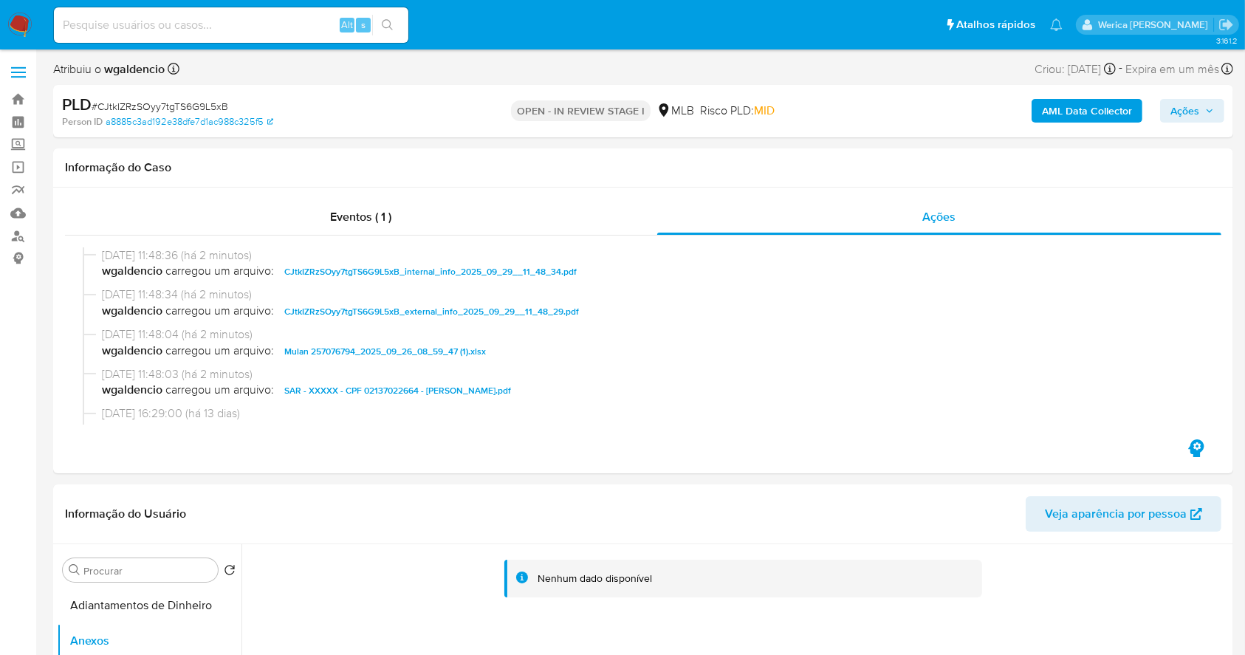
click at [1196, 113] on span "Ações" at bounding box center [1184, 111] width 29 height 24
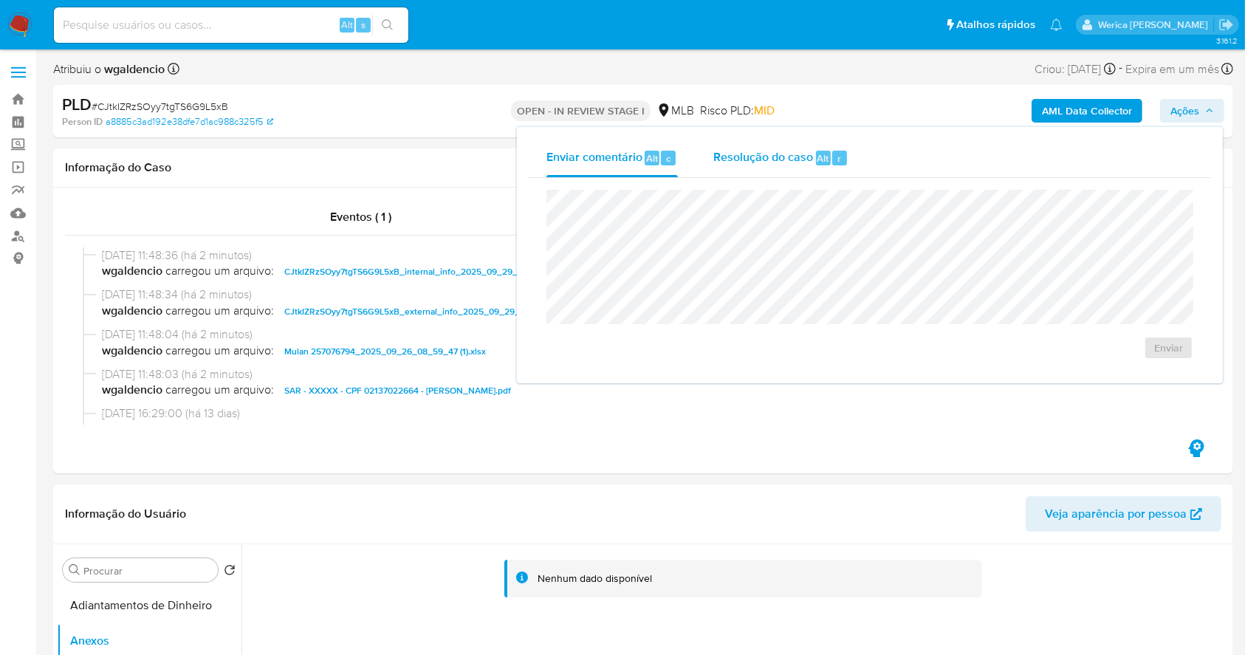
click at [827, 152] on div "Alt" at bounding box center [823, 158] width 15 height 15
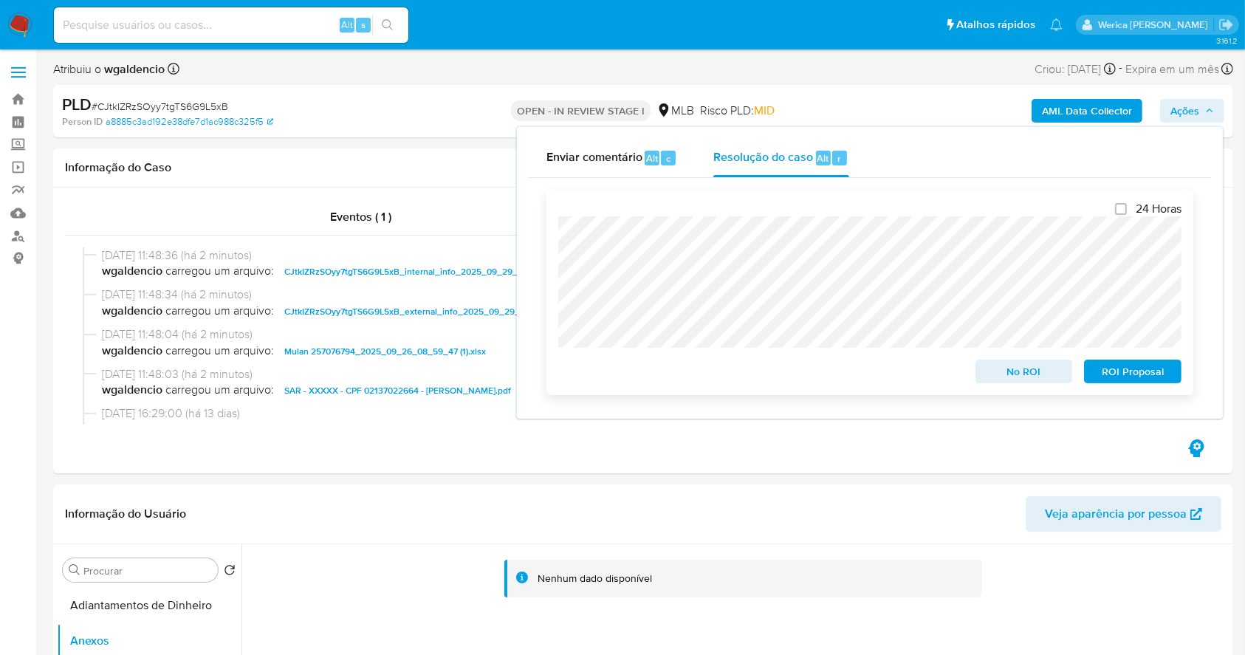
click at [1126, 378] on span "ROI Proposal" at bounding box center [1132, 371] width 77 height 21
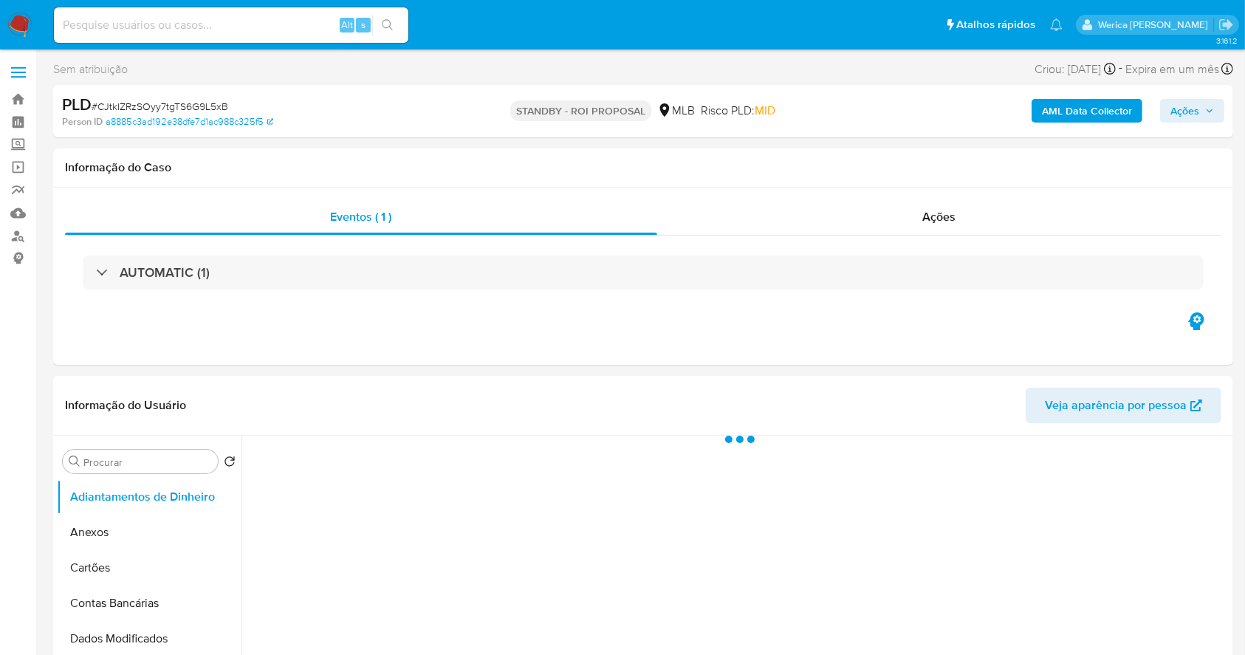
select select "10"
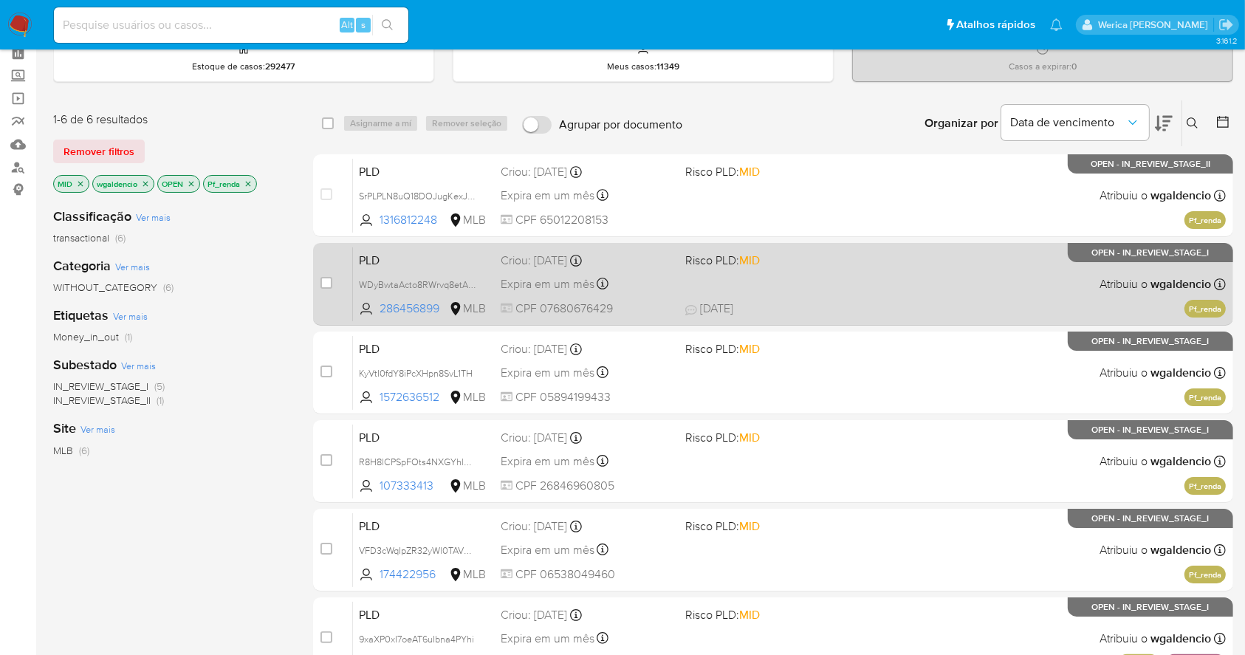
scroll to position [98, 0]
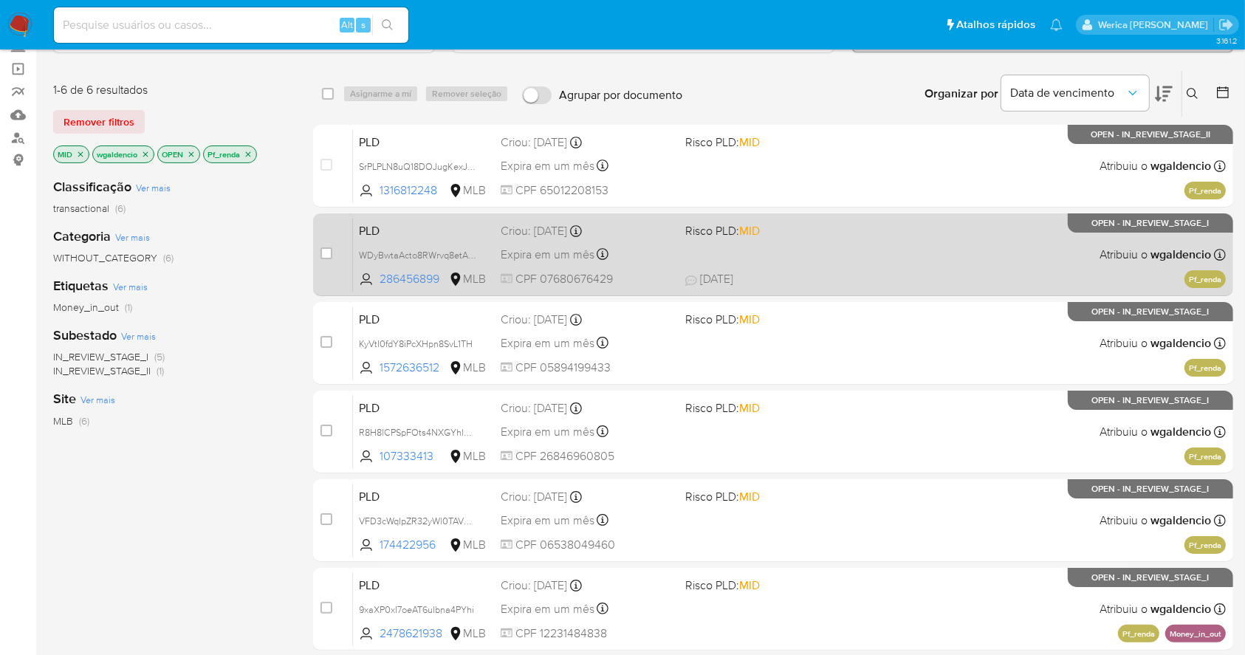
click at [896, 256] on div "PLD WDyBwtaActo8RWrvq8etAh4p 286456899 MLB Risco PLD: MID Criou: 12/09/2025 Cri…" at bounding box center [789, 254] width 873 height 75
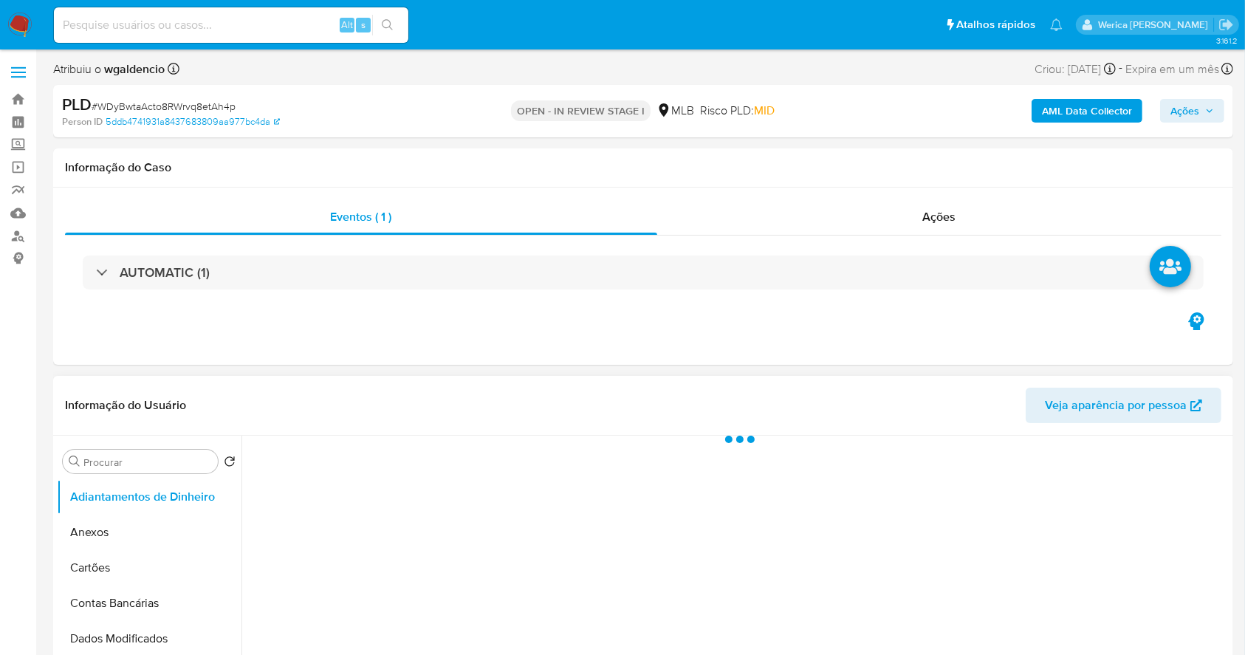
select select "10"
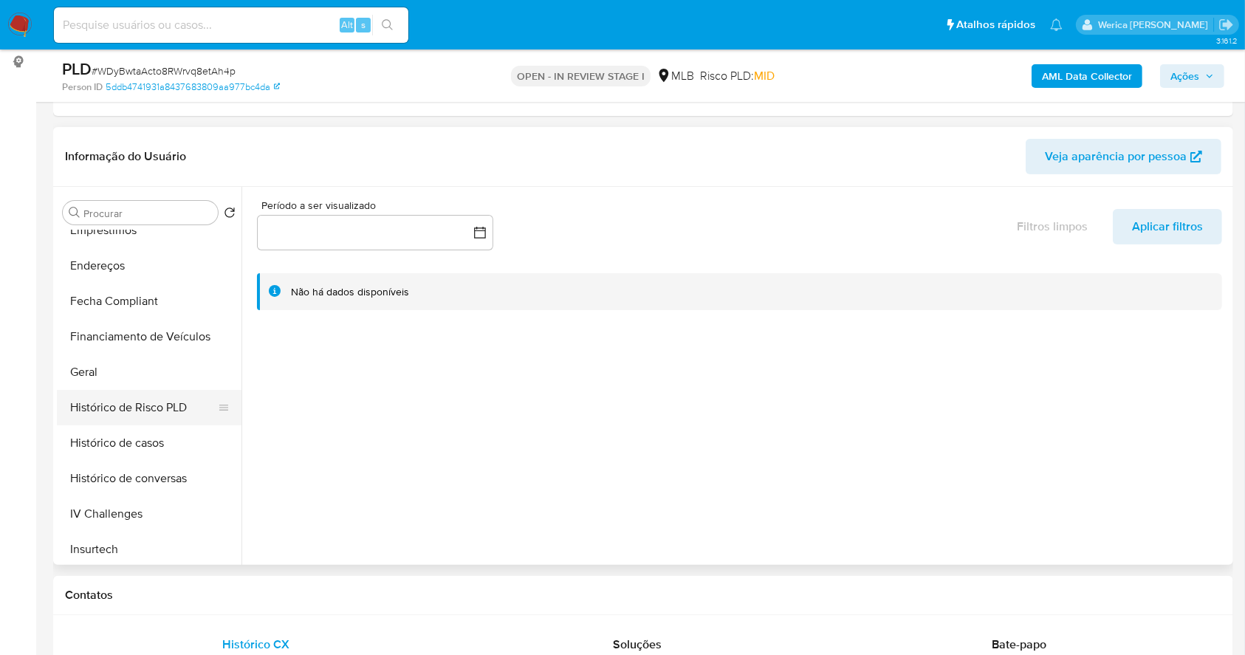
scroll to position [394, 0]
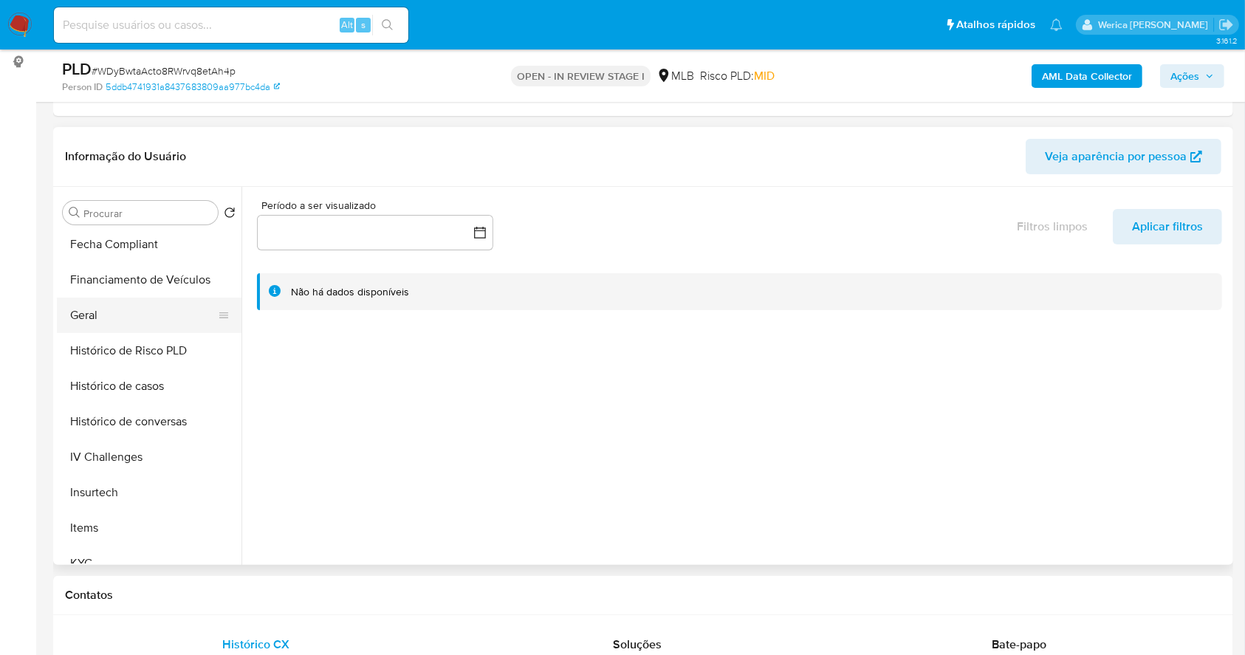
click at [123, 317] on button "Geral" at bounding box center [143, 315] width 173 height 35
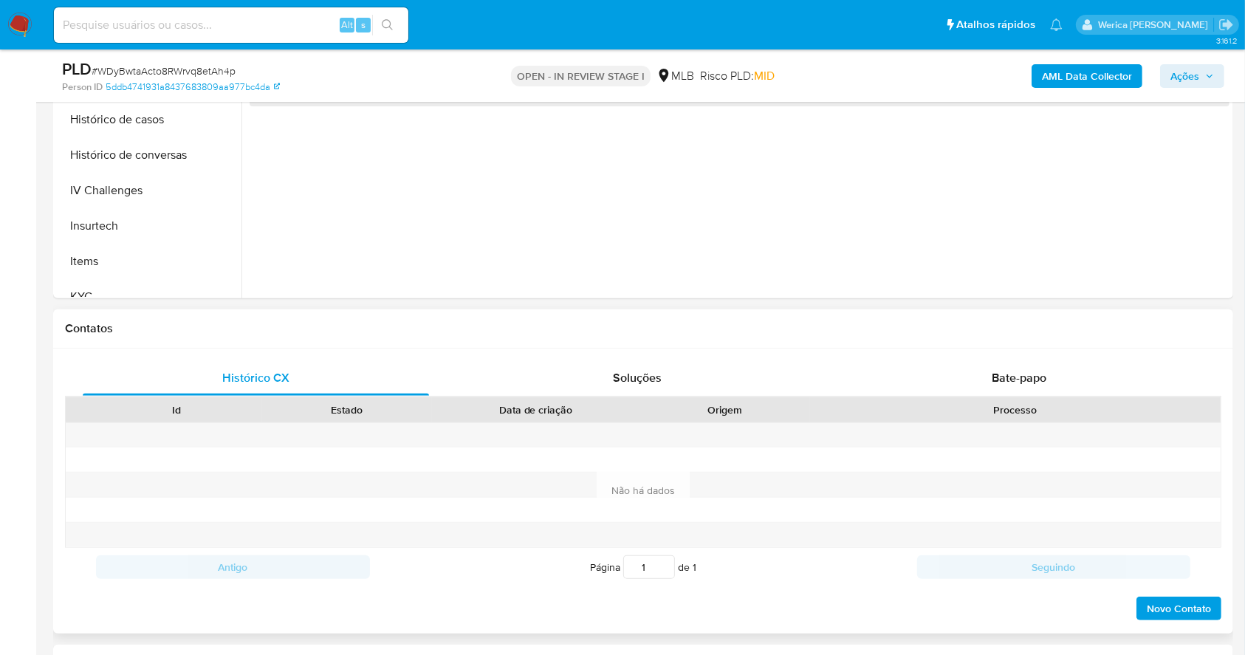
scroll to position [591, 0]
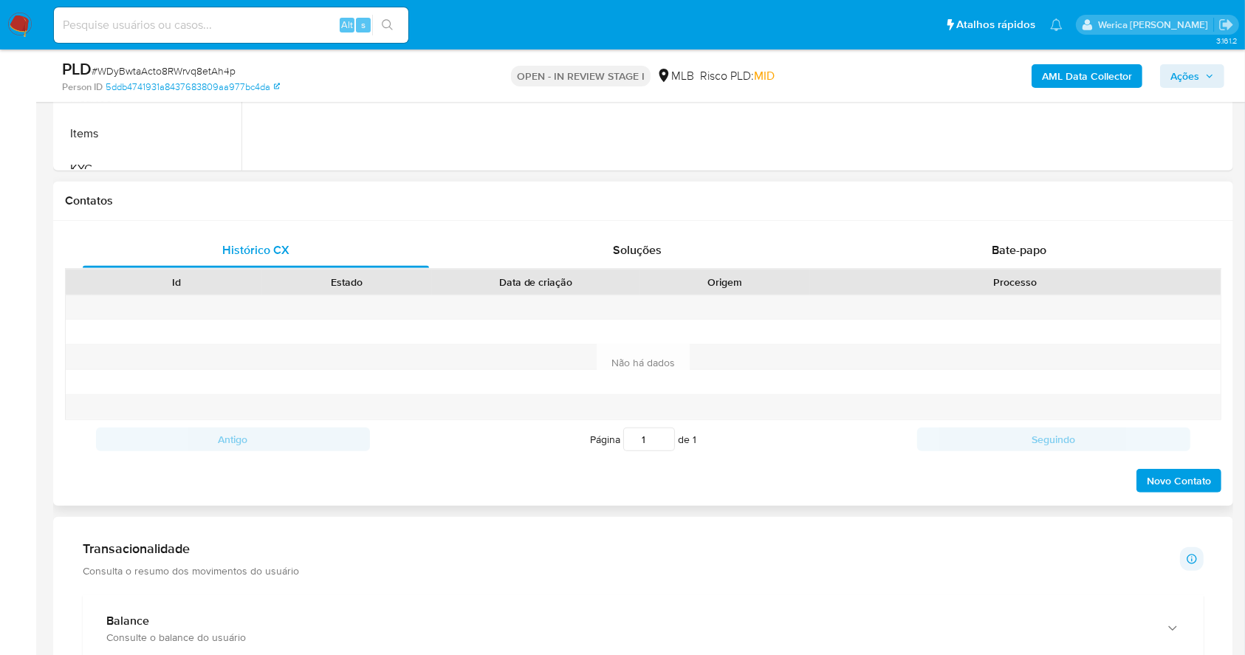
click at [958, 231] on div "Histórico CX Soluções Bate-papo Id Estado Data de criação Origem Processo Antig…" at bounding box center [643, 363] width 1180 height 285
click at [972, 255] on div "Bate-papo" at bounding box center [1019, 250] width 346 height 35
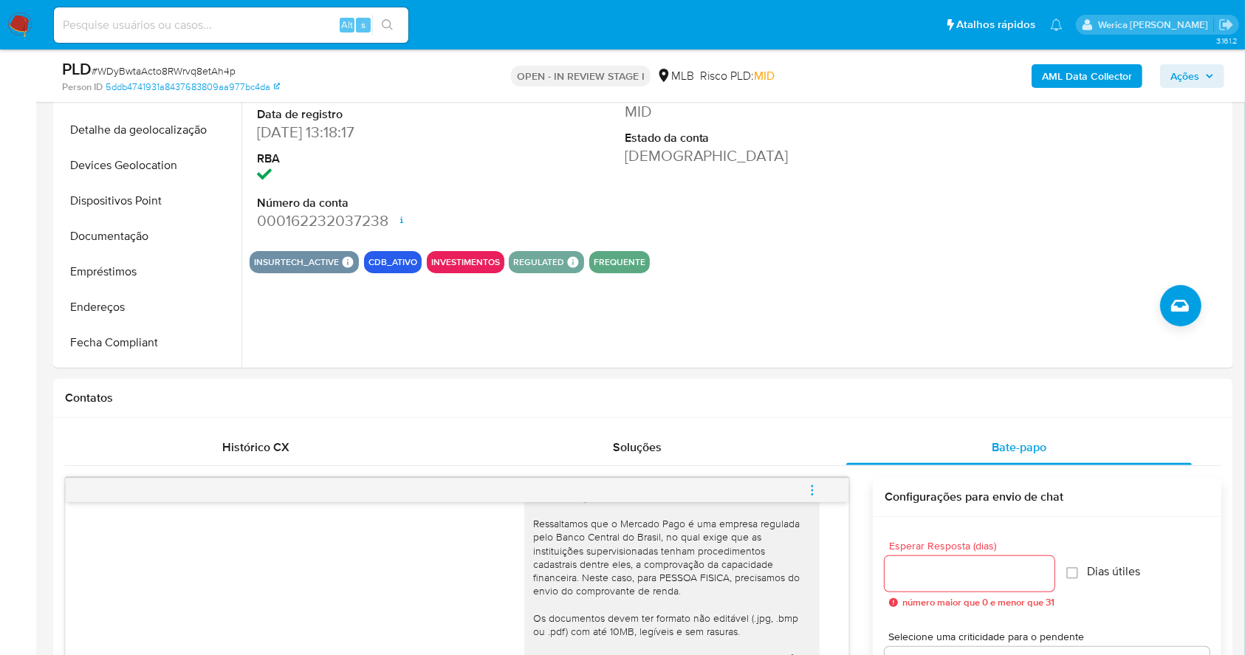
scroll to position [196, 0]
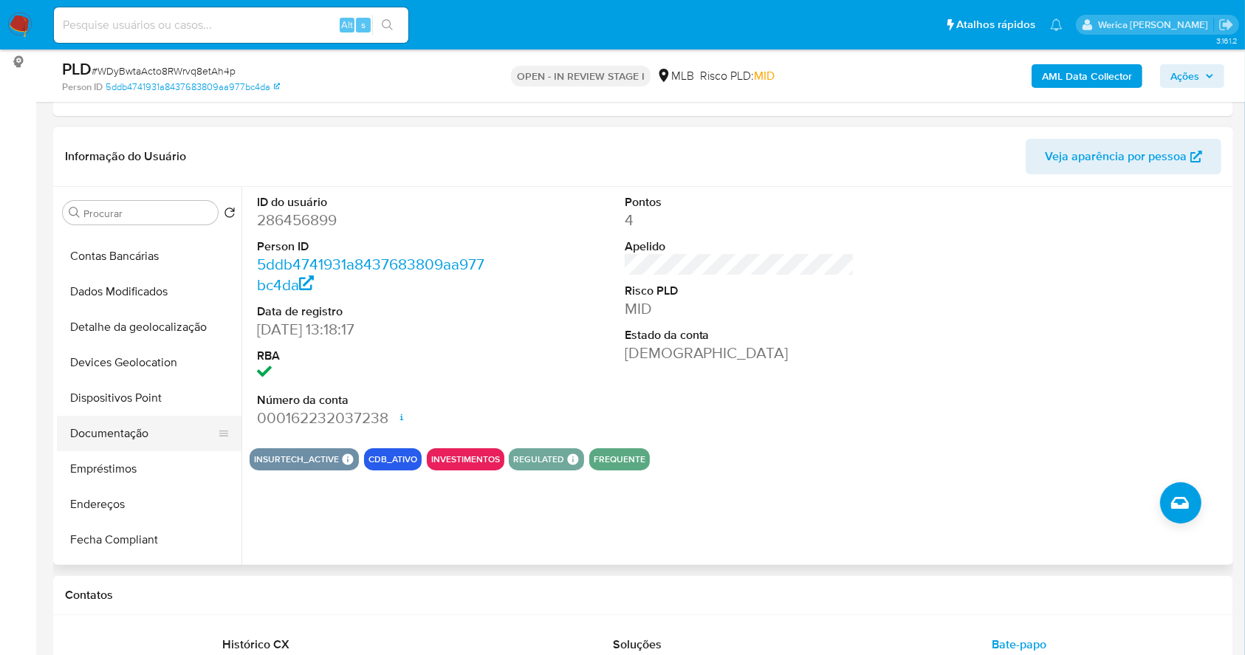
click at [159, 444] on button "Documentação" at bounding box center [143, 433] width 173 height 35
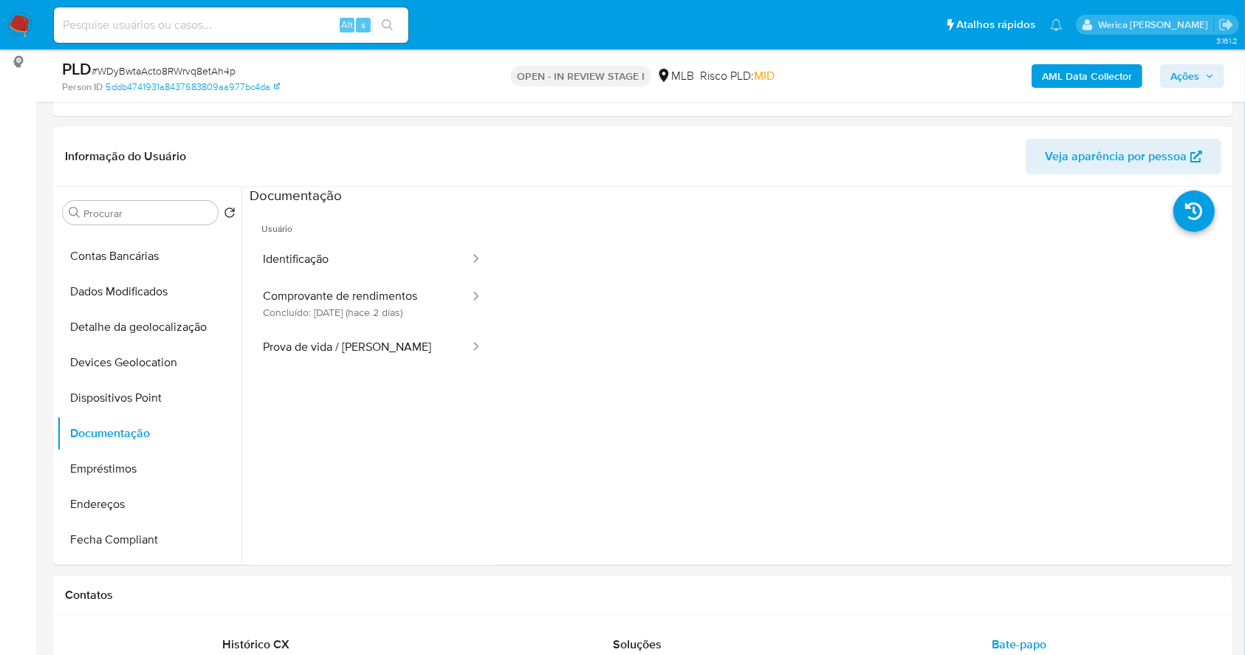
click at [388, 276] on button "Identificação" at bounding box center [360, 260] width 221 height 38
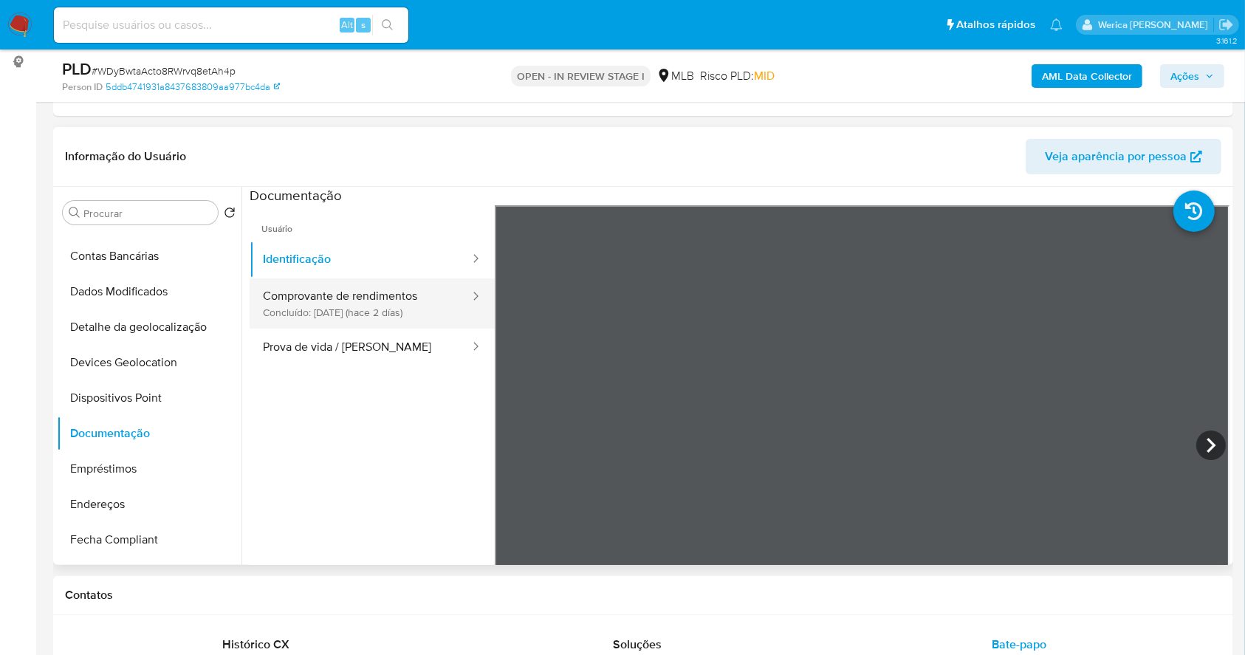
click at [408, 314] on button "Comprovante de rendimentos Concluído: [DATE] (hace 2 días)" at bounding box center [360, 303] width 221 height 50
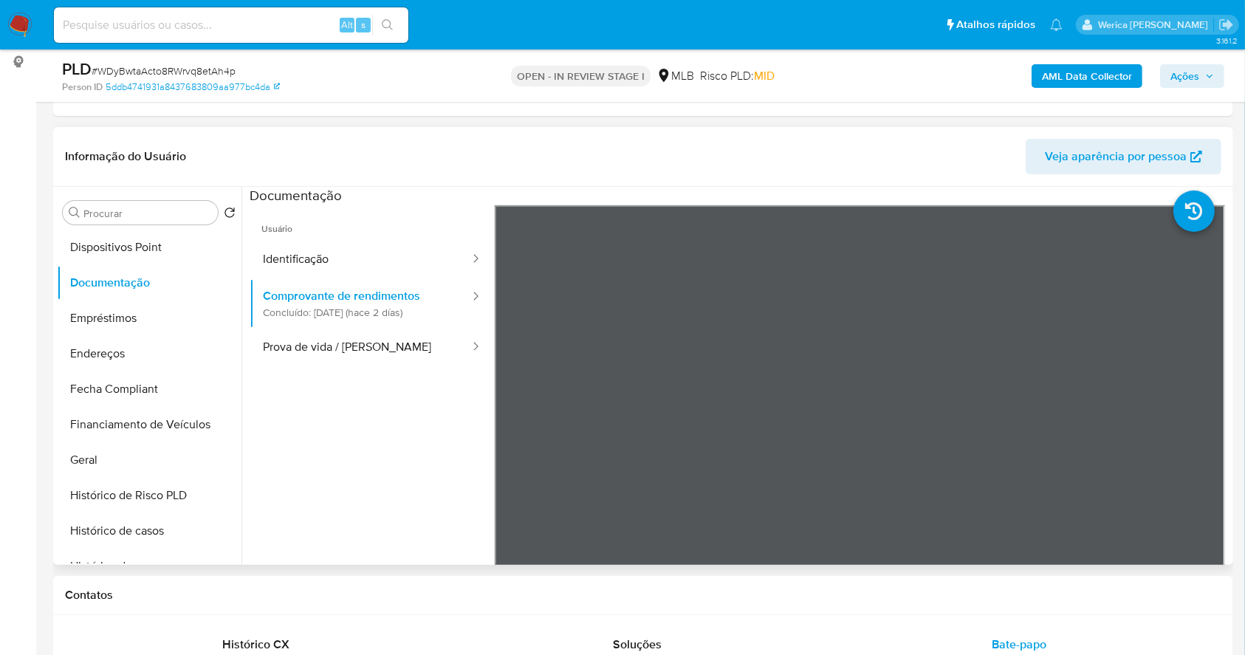
scroll to position [295, 0]
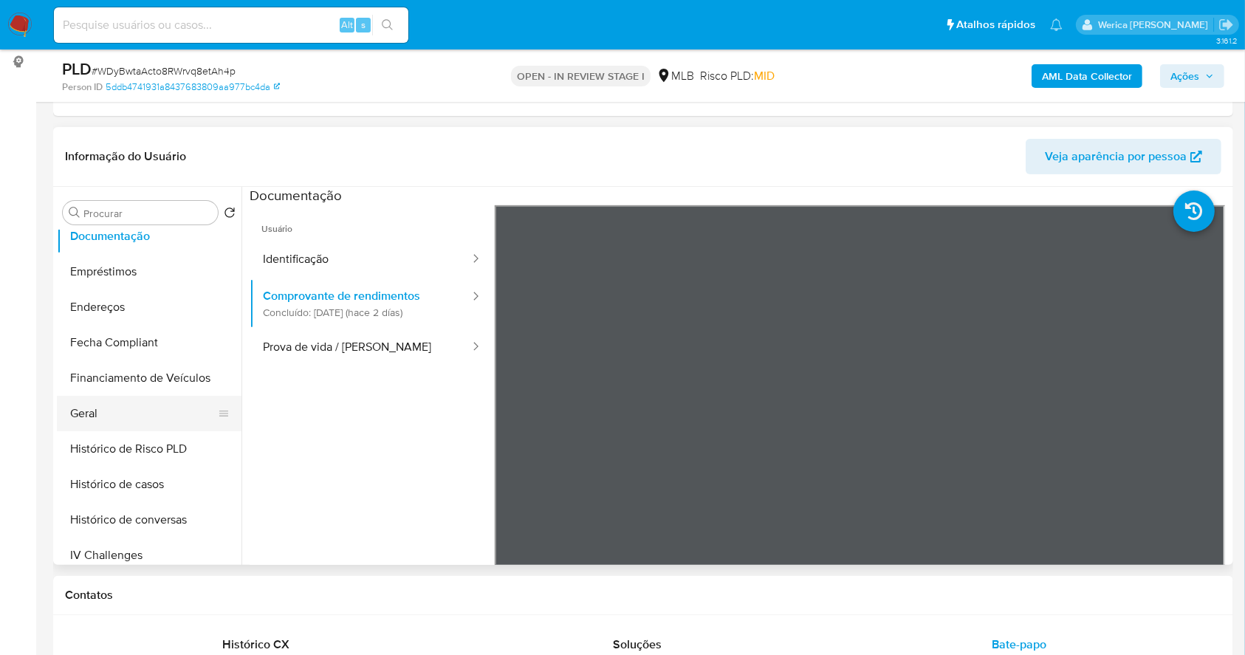
click at [113, 415] on button "Geral" at bounding box center [143, 413] width 173 height 35
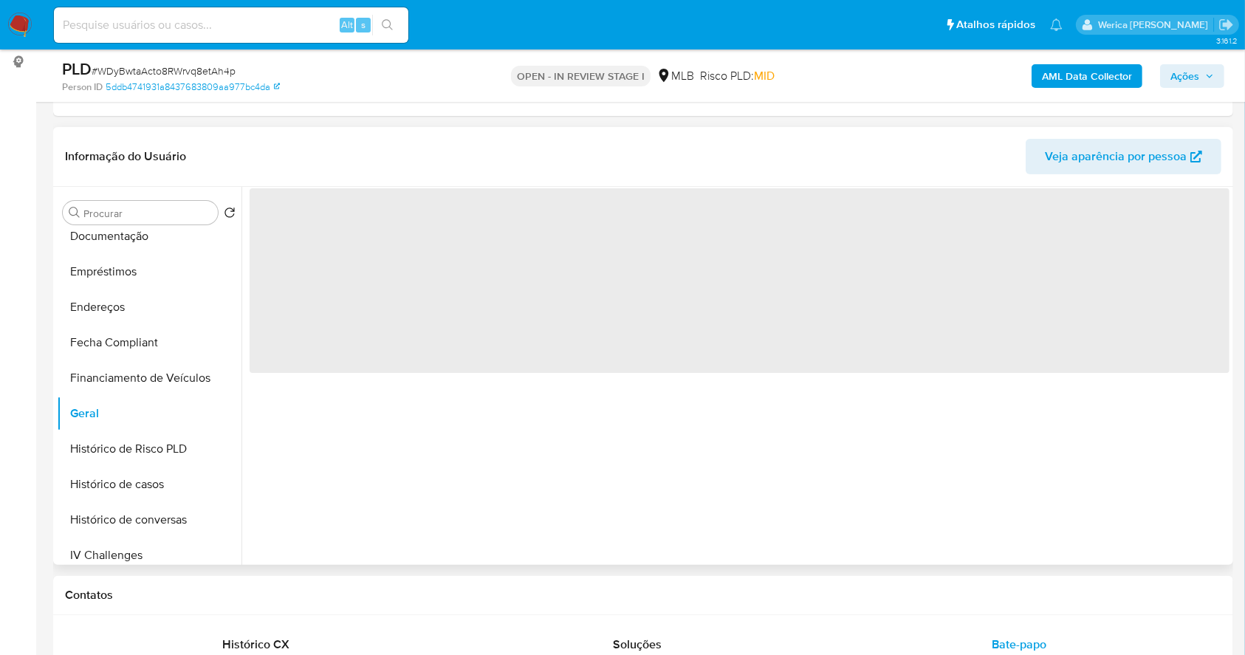
click at [449, 347] on span "‌" at bounding box center [740, 280] width 980 height 185
click at [448, 347] on span "‌" at bounding box center [740, 280] width 980 height 185
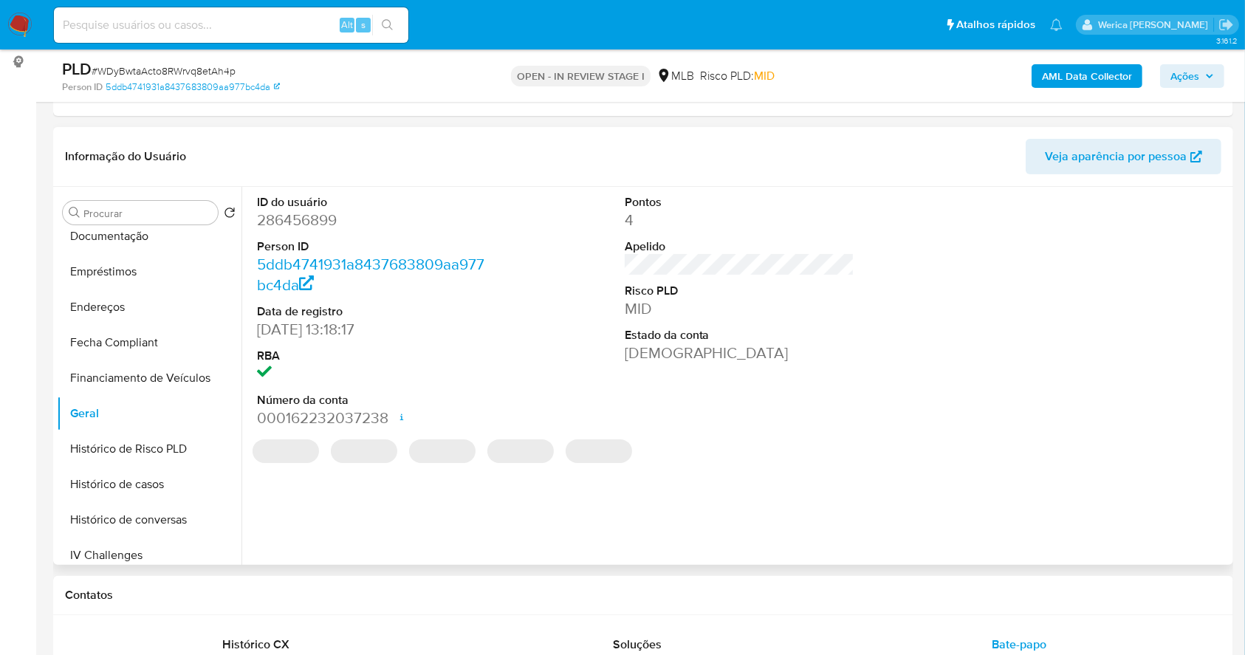
click at [438, 337] on dd "[DATE] 13:18:17" at bounding box center [372, 329] width 230 height 21
click at [284, 217] on dd "286456899" at bounding box center [372, 220] width 230 height 21
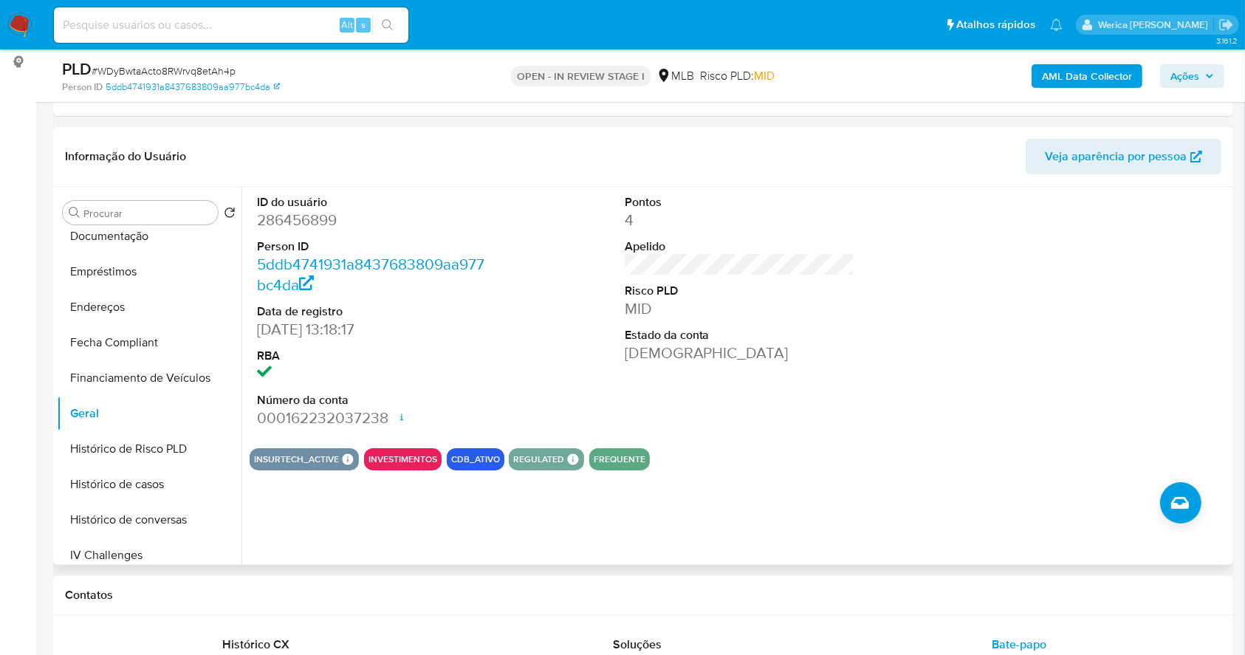
click at [284, 223] on dd "286456899" at bounding box center [372, 220] width 230 height 21
copy dd "286456899"
click at [146, 488] on button "Histórico de casos" at bounding box center [143, 484] width 173 height 35
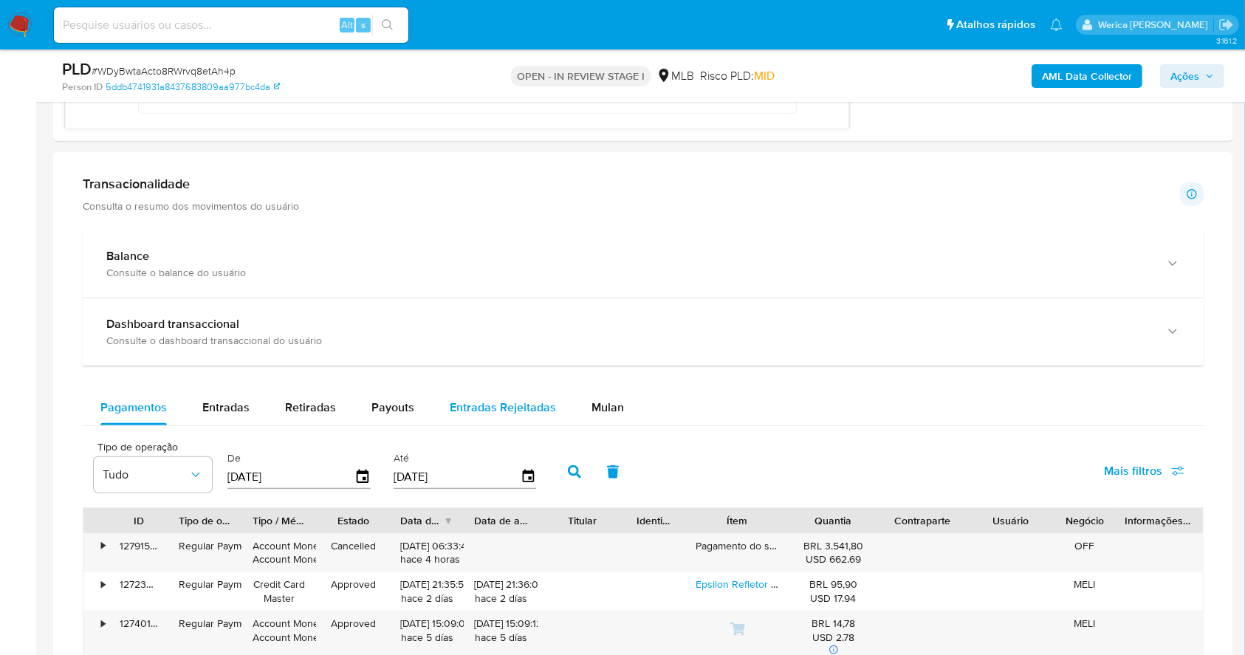
scroll to position [1279, 0]
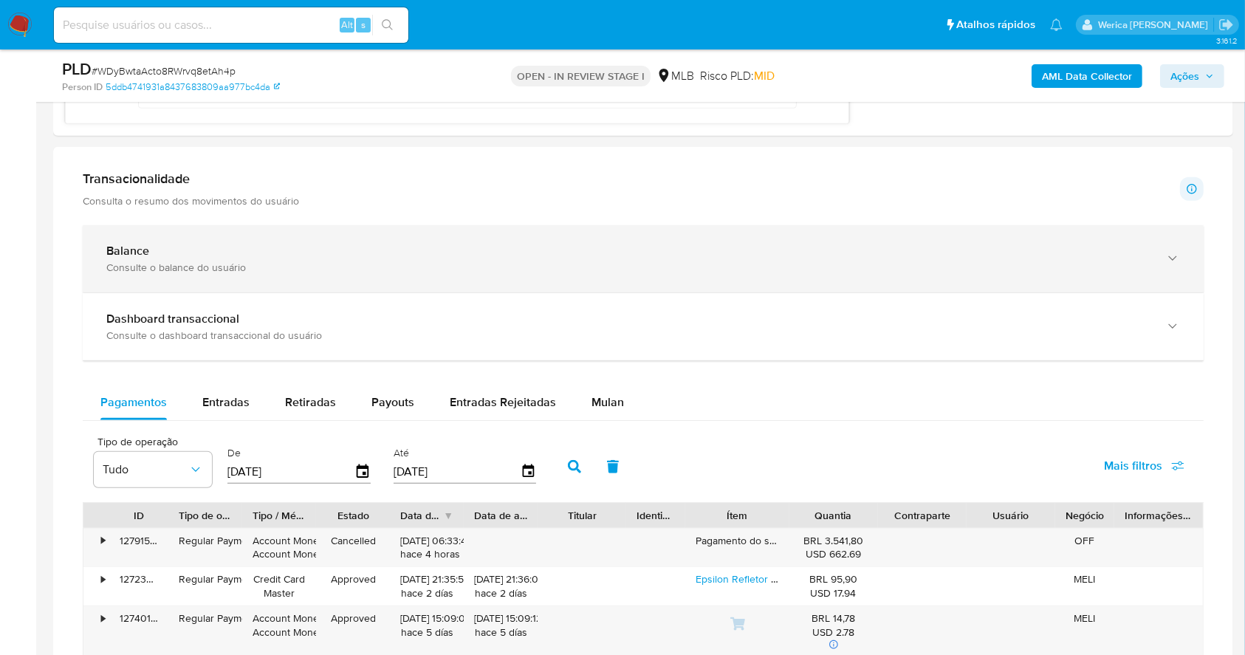
click at [450, 261] on div "Consulte o balance do usuário" at bounding box center [628, 267] width 1044 height 13
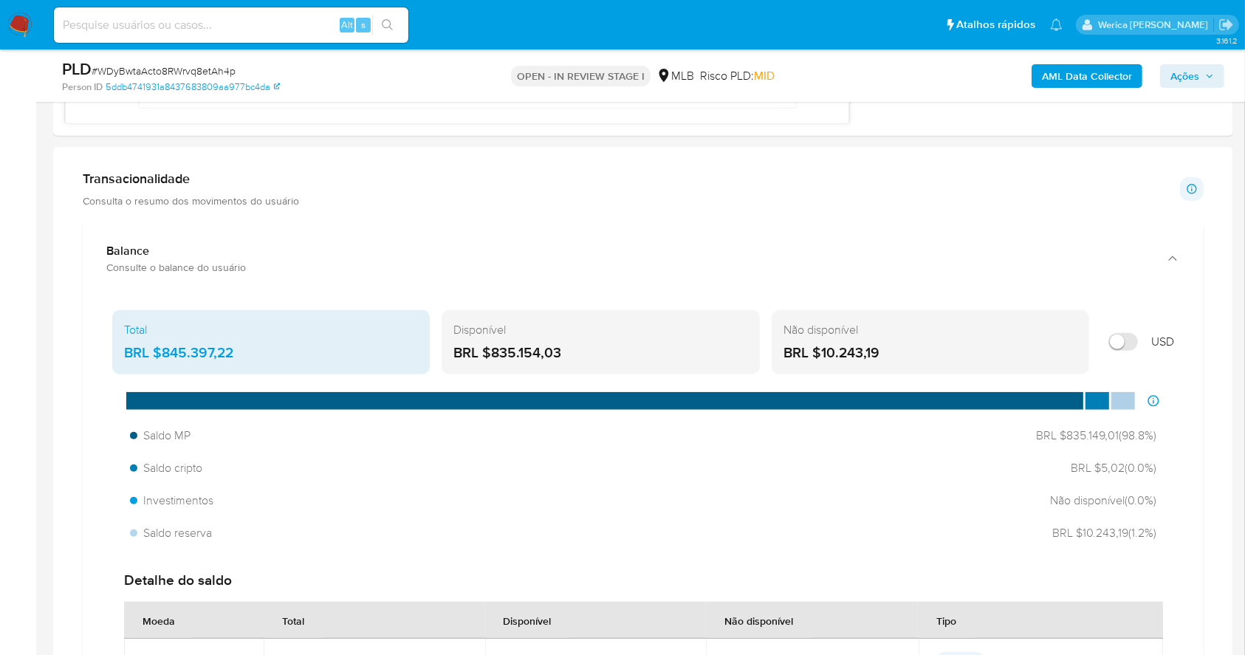
drag, startPoint x: 165, startPoint y: 351, endPoint x: 267, endPoint y: 356, distance: 102.0
click at [267, 356] on div "BRL $845.397,22" at bounding box center [271, 352] width 294 height 19
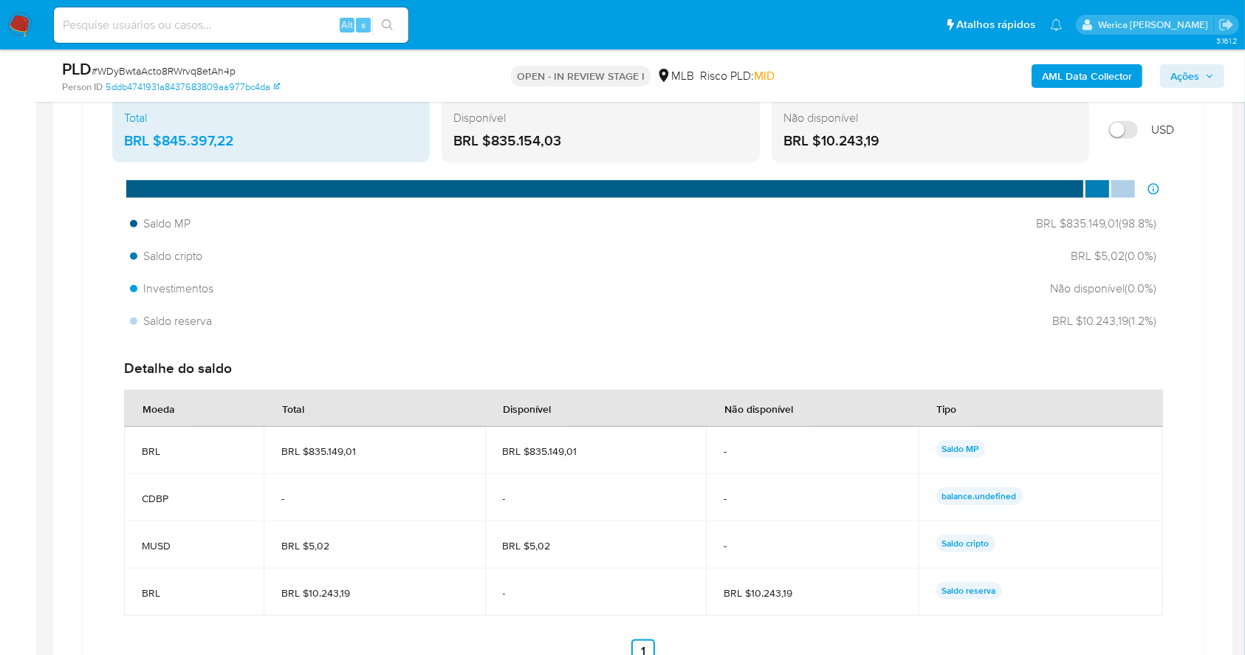
scroll to position [1575, 0]
